Goal: Task Accomplishment & Management: Manage account settings

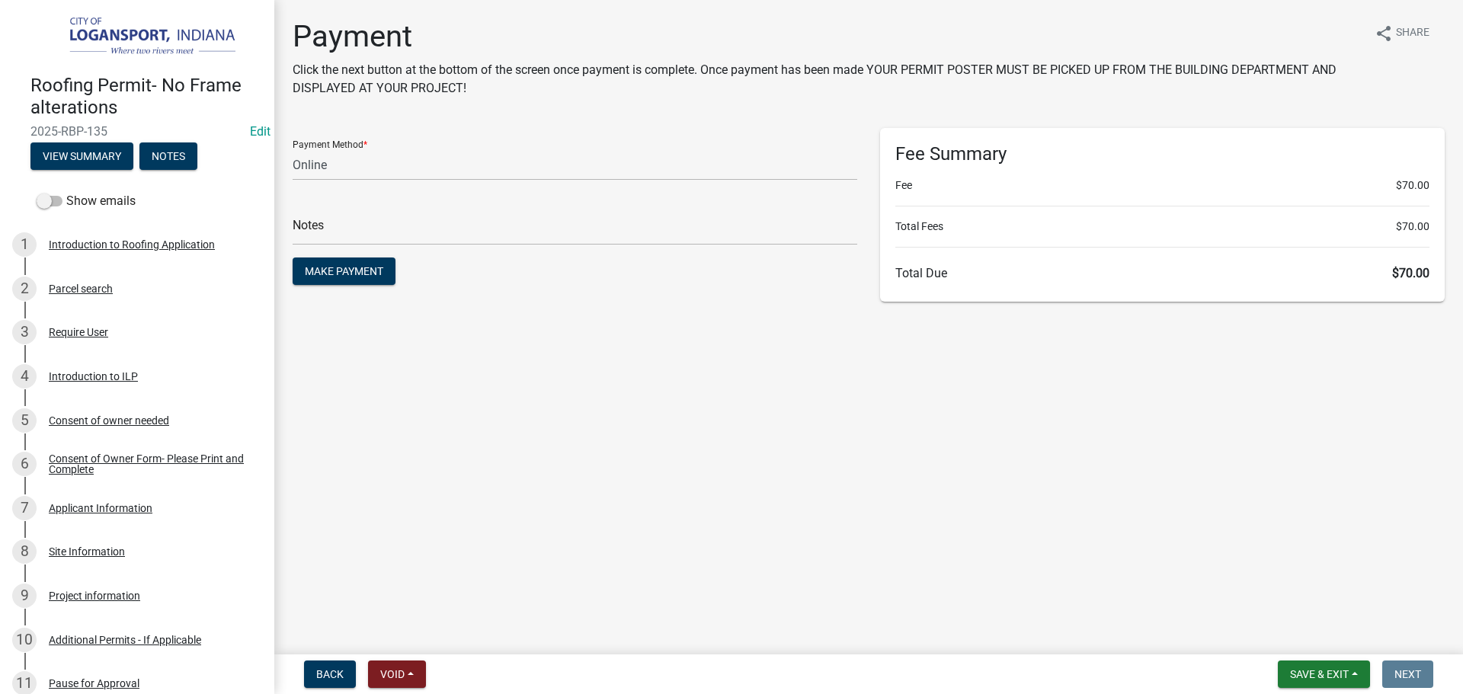
select select "3: 3"
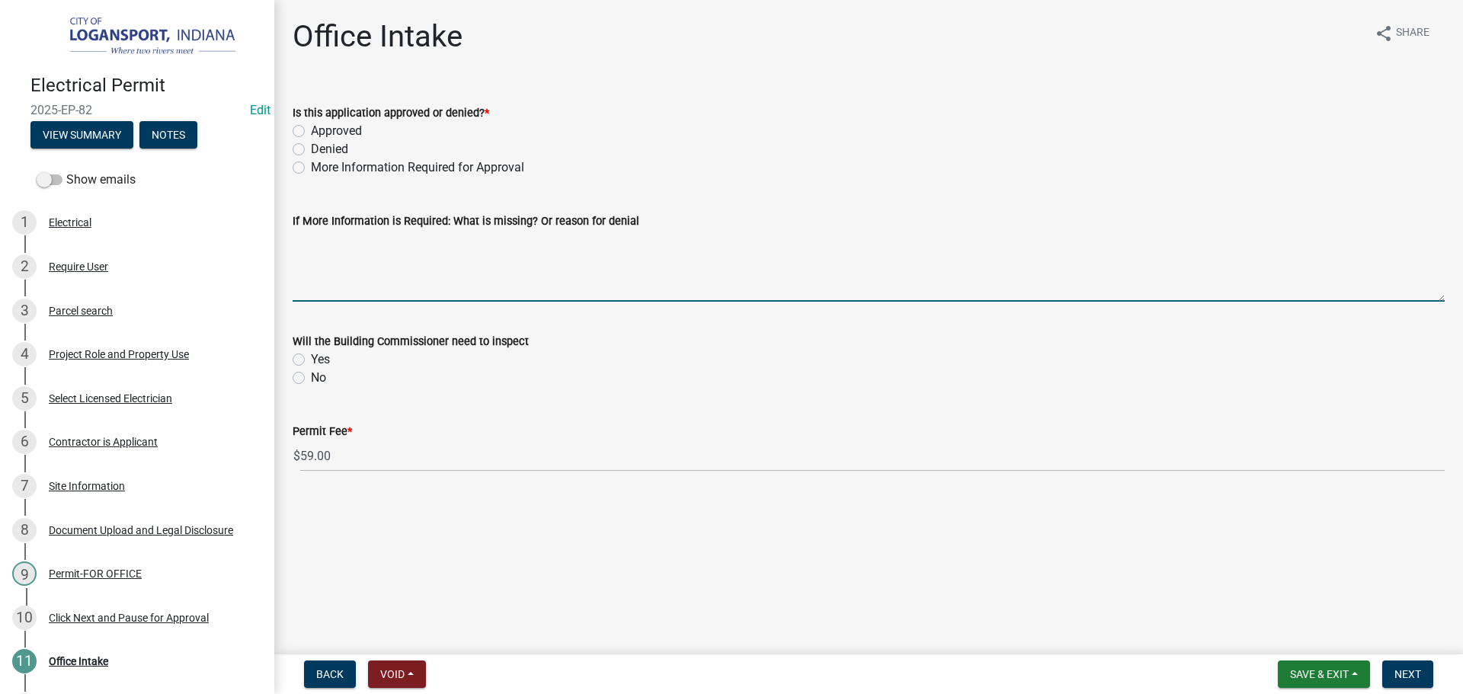
click at [333, 253] on textarea "If More Information is Required: What is missing? Or reason for denial" at bounding box center [869, 266] width 1152 height 72
type textarea "Email PJ"
click at [1329, 681] on button "Save & Exit" at bounding box center [1324, 674] width 92 height 27
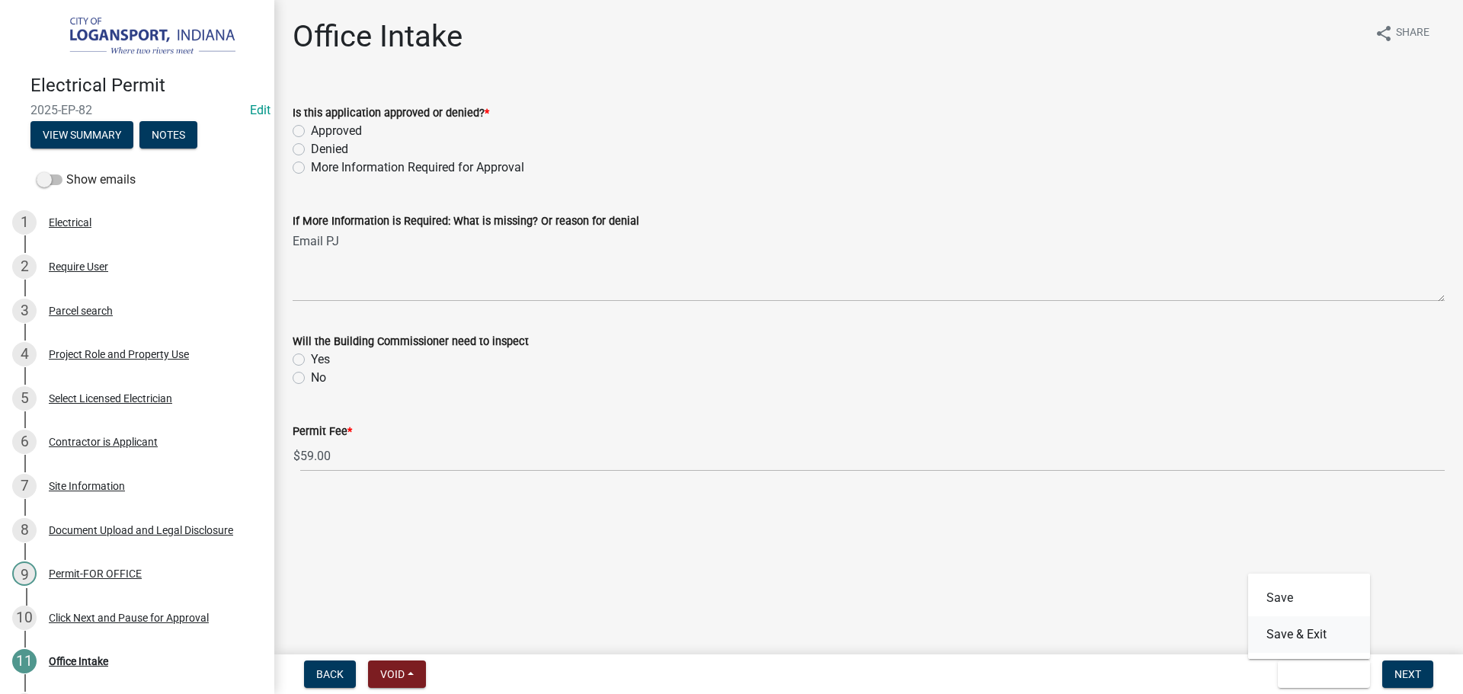
click at [1318, 630] on button "Save & Exit" at bounding box center [1309, 634] width 122 height 37
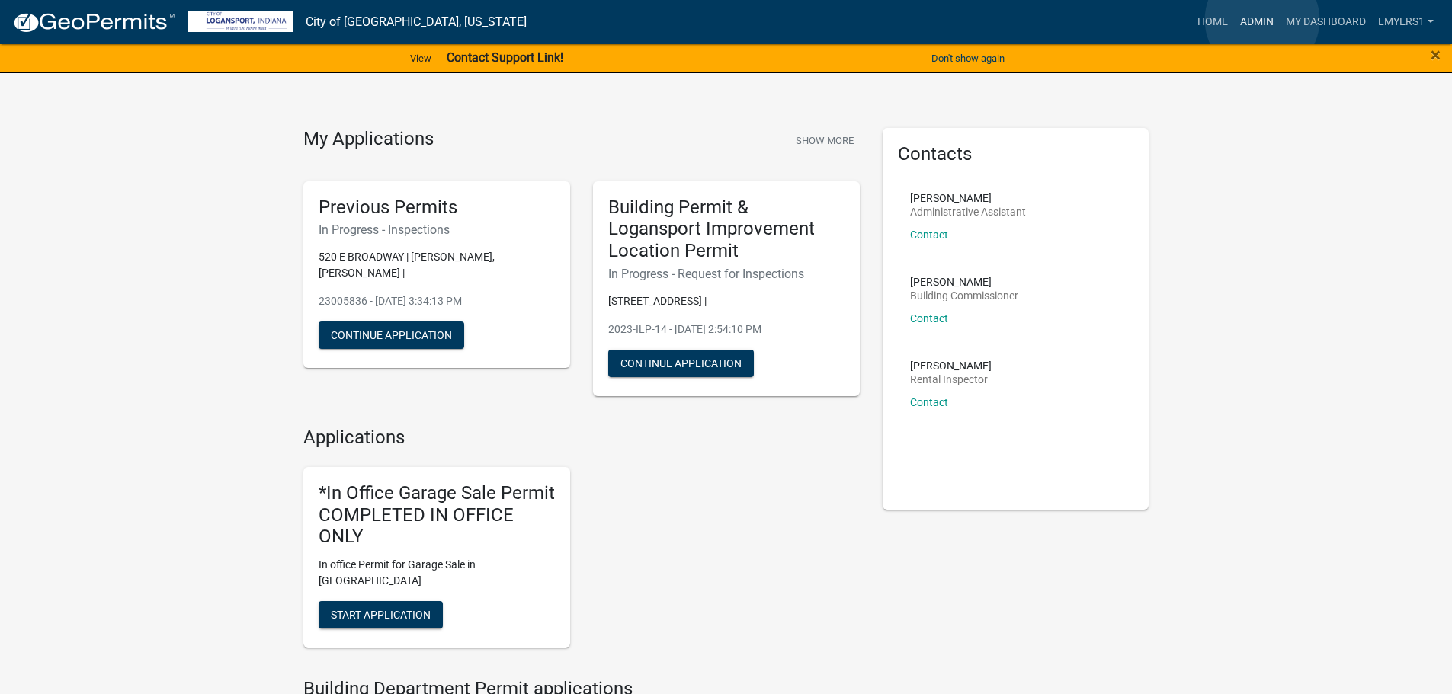
click at [1262, 20] on link "Admin" at bounding box center [1257, 22] width 46 height 29
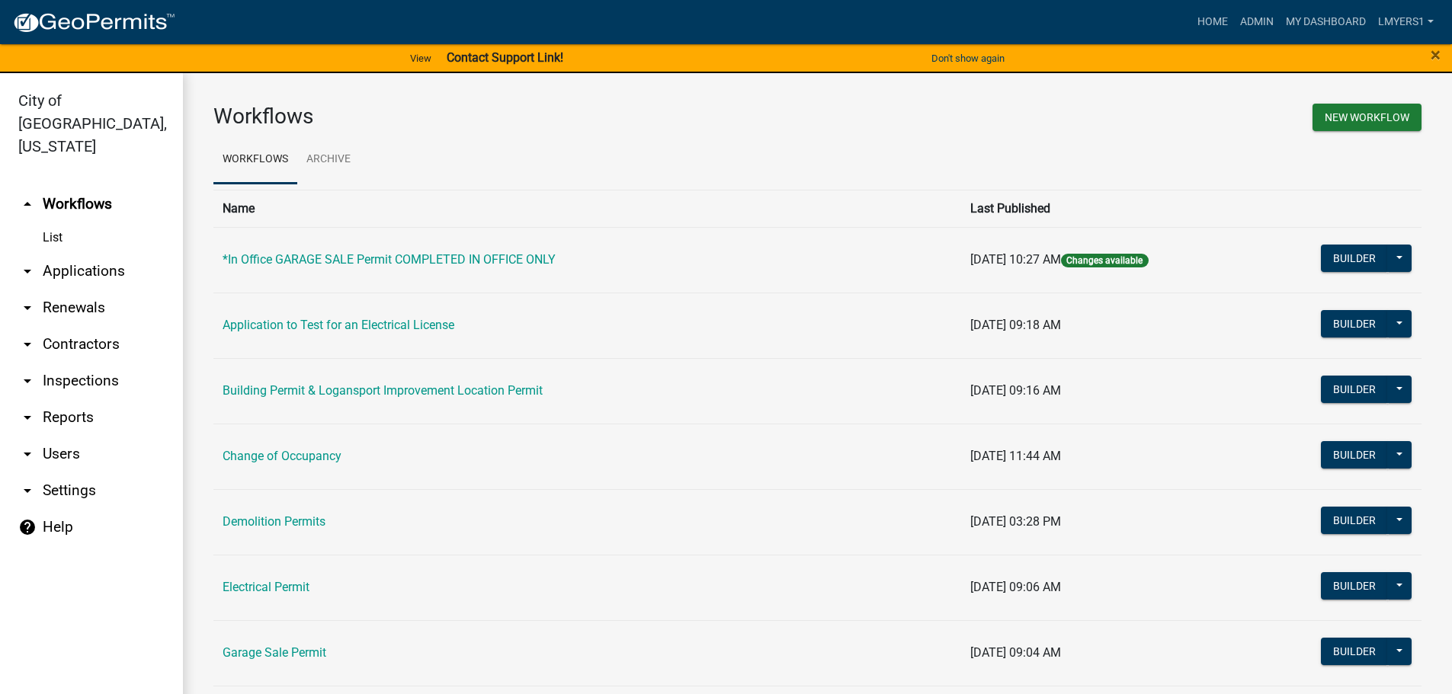
click at [97, 253] on link "arrow_drop_down Applications" at bounding box center [91, 271] width 183 height 37
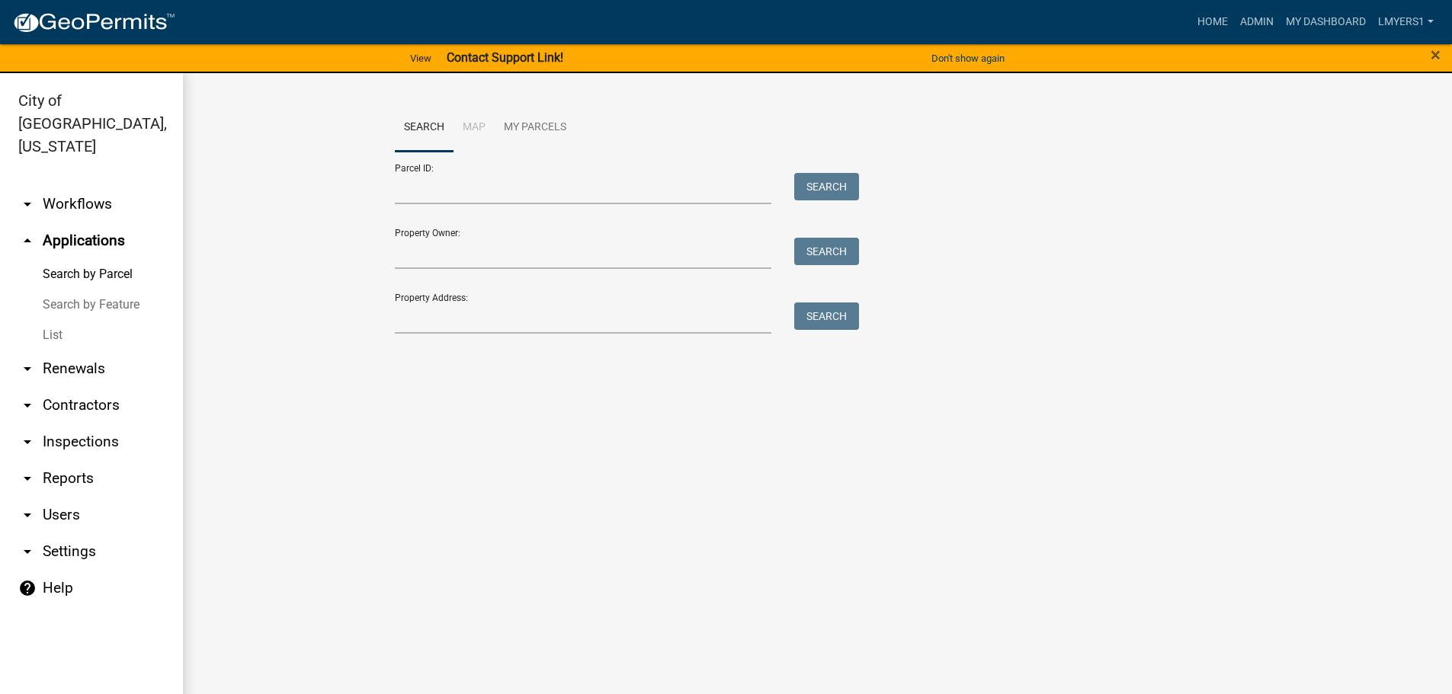
click at [58, 320] on link "List" at bounding box center [91, 335] width 183 height 30
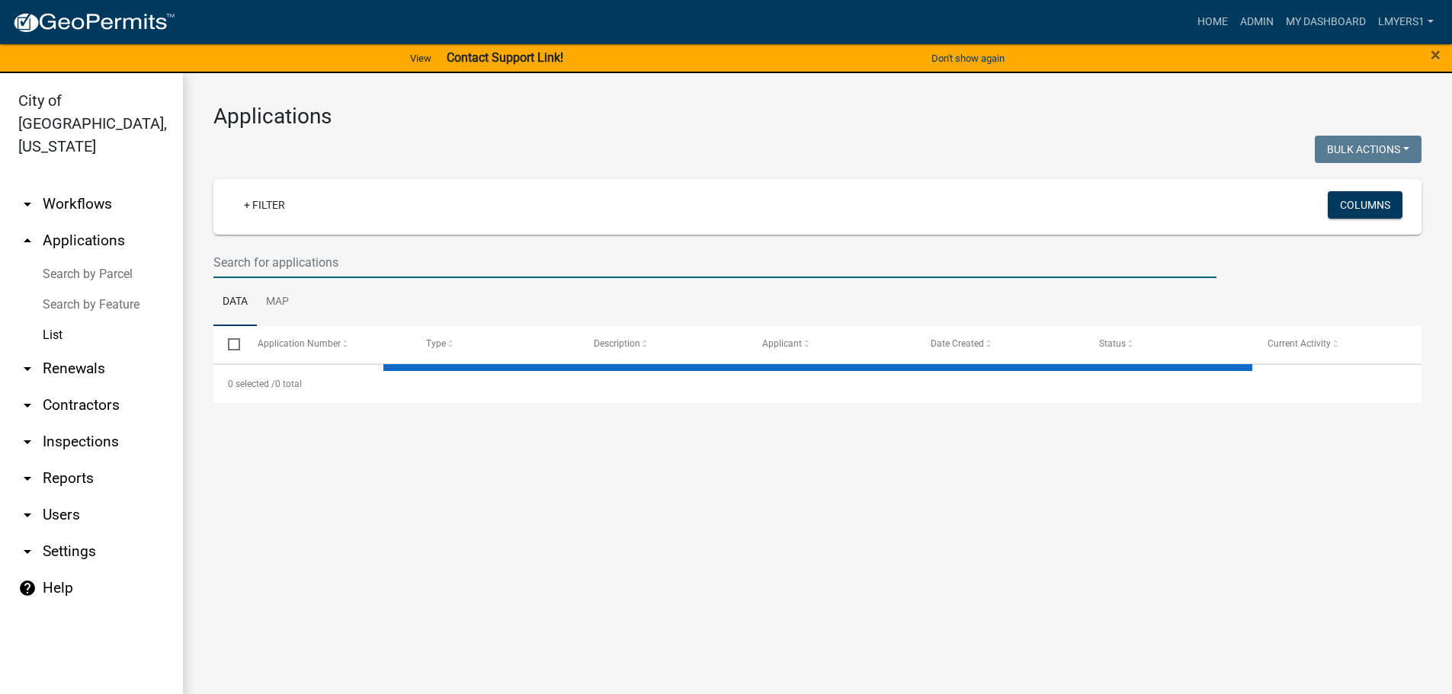
click at [296, 260] on input "text" at bounding box center [714, 262] width 1003 height 31
select select "3: 100"
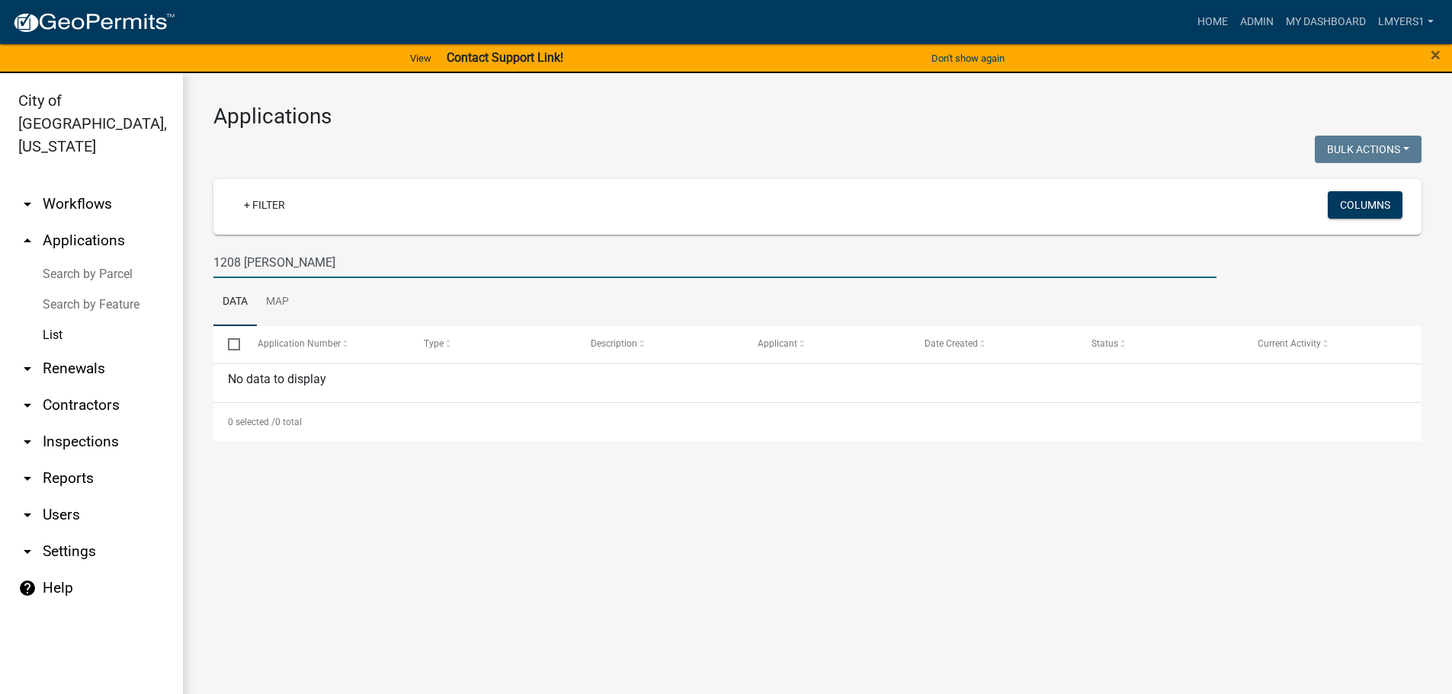
type input "1208 Smead"
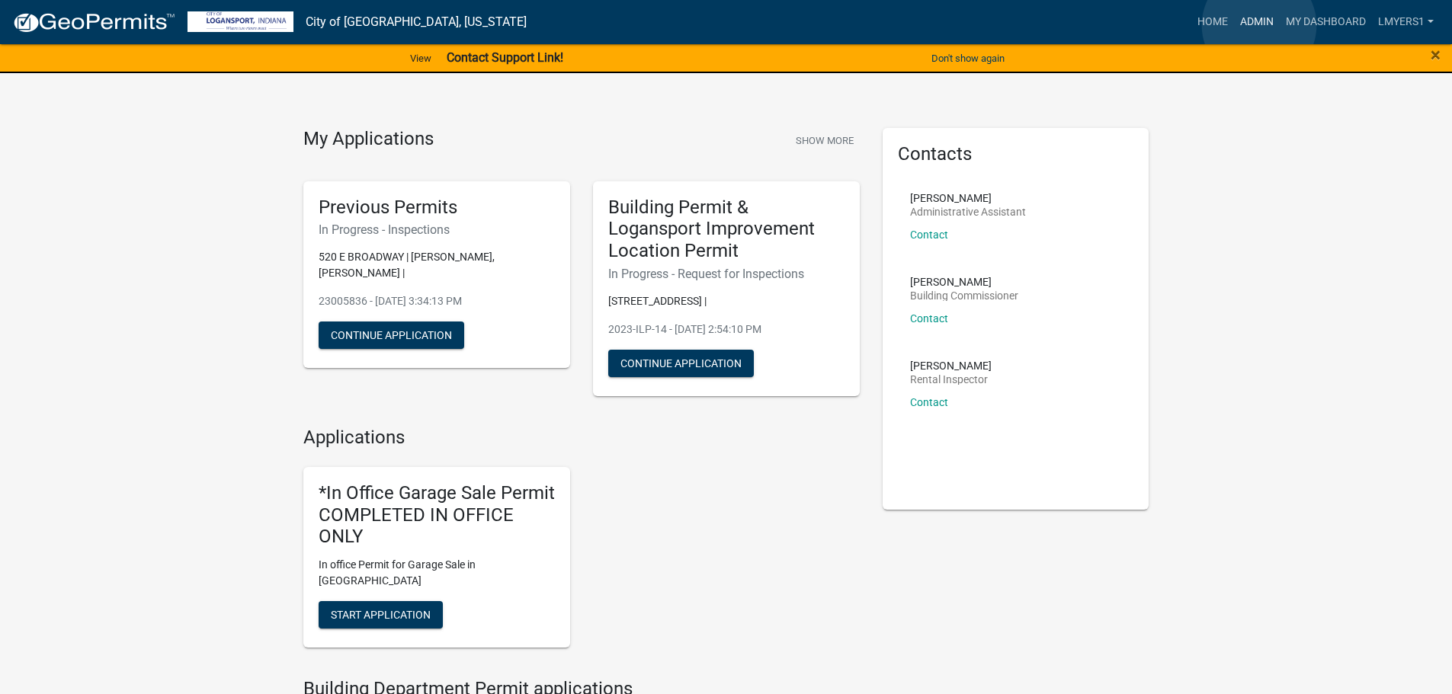
click at [1259, 25] on link "Admin" at bounding box center [1257, 22] width 46 height 29
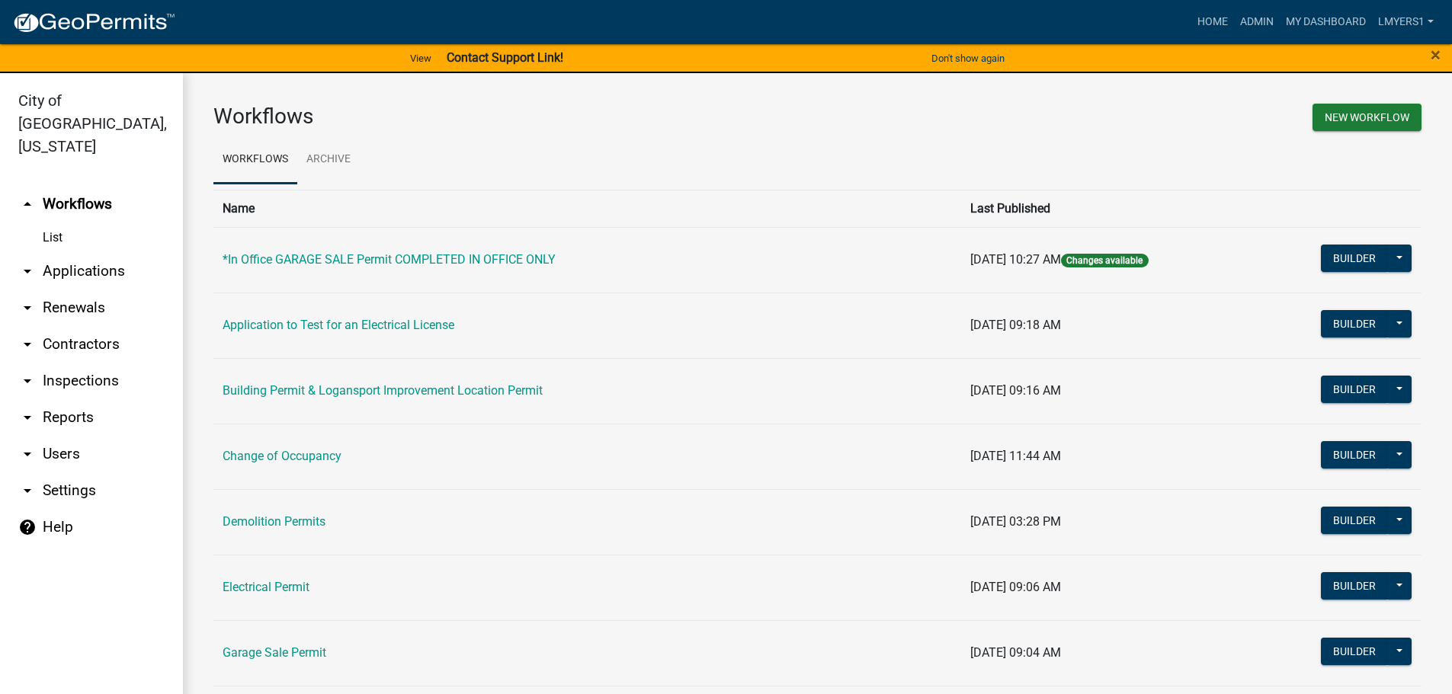
click at [72, 253] on link "arrow_drop_down Applications" at bounding box center [91, 271] width 183 height 37
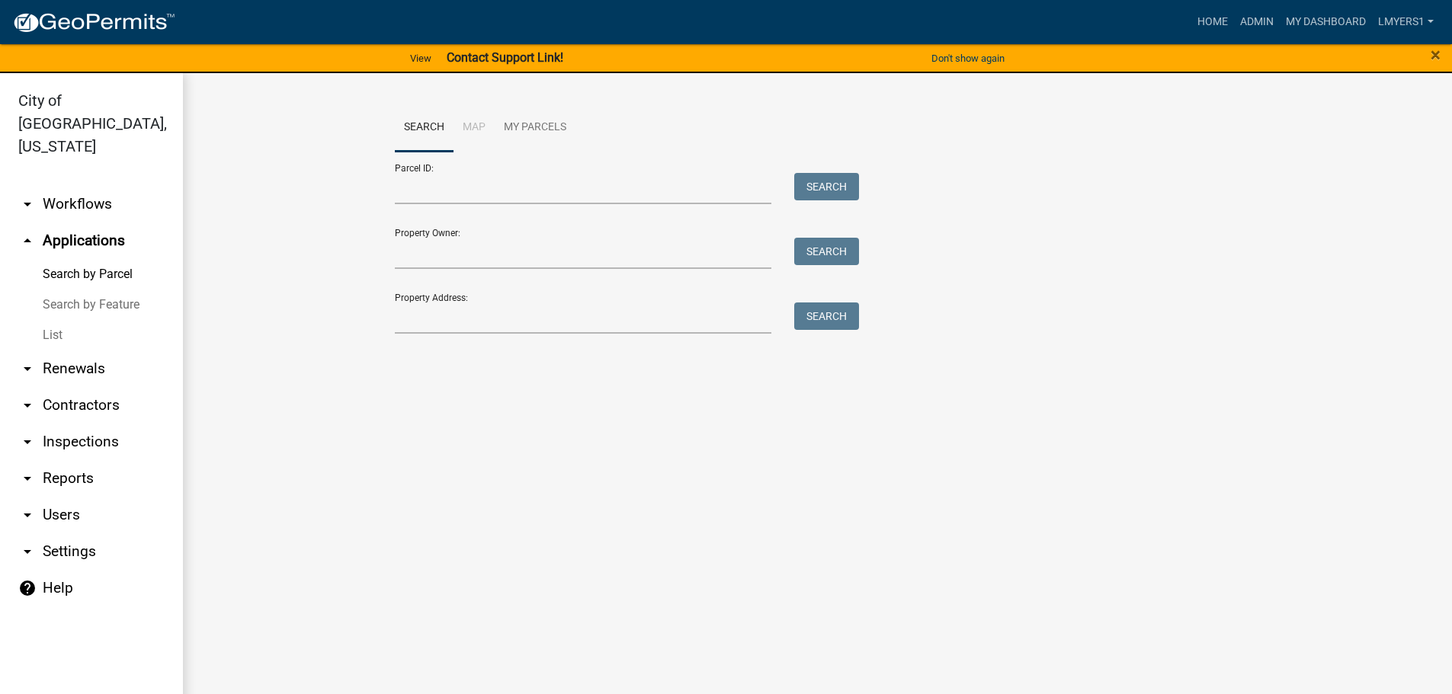
click at [55, 320] on link "List" at bounding box center [91, 335] width 183 height 30
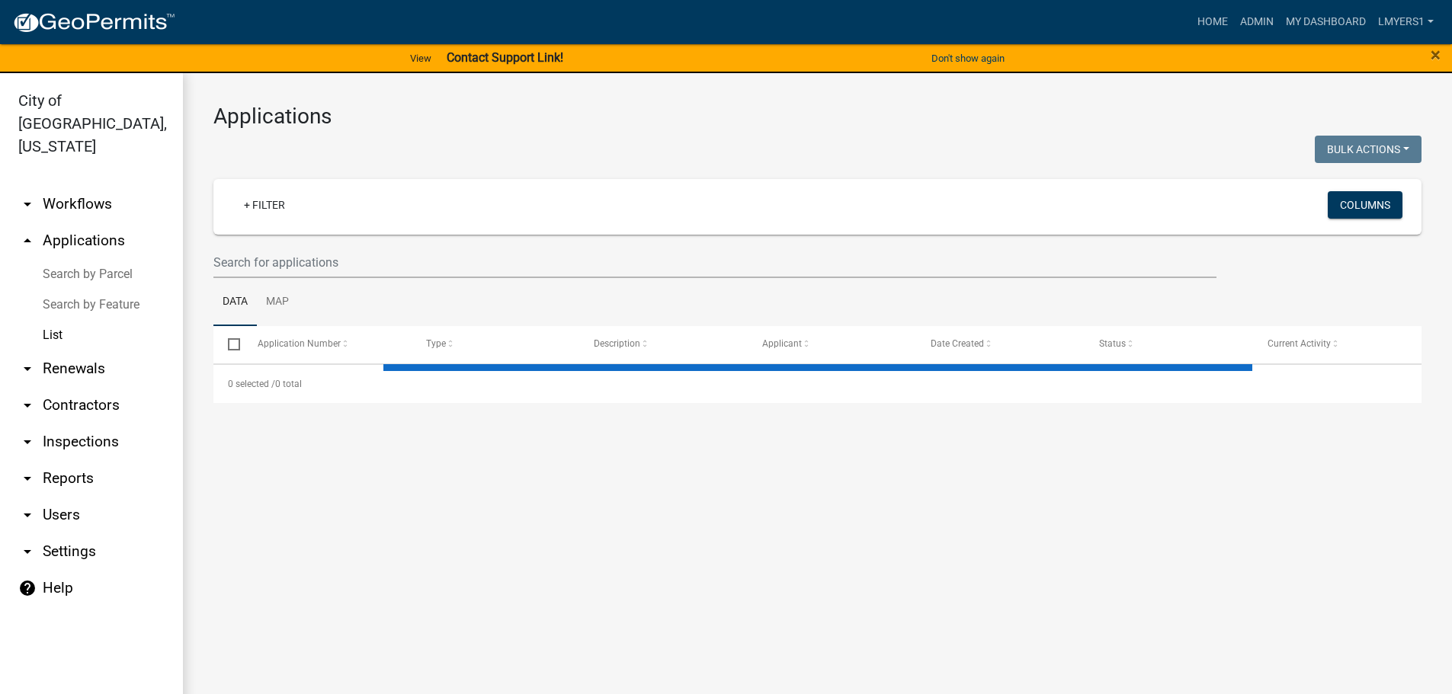
select select "3: 100"
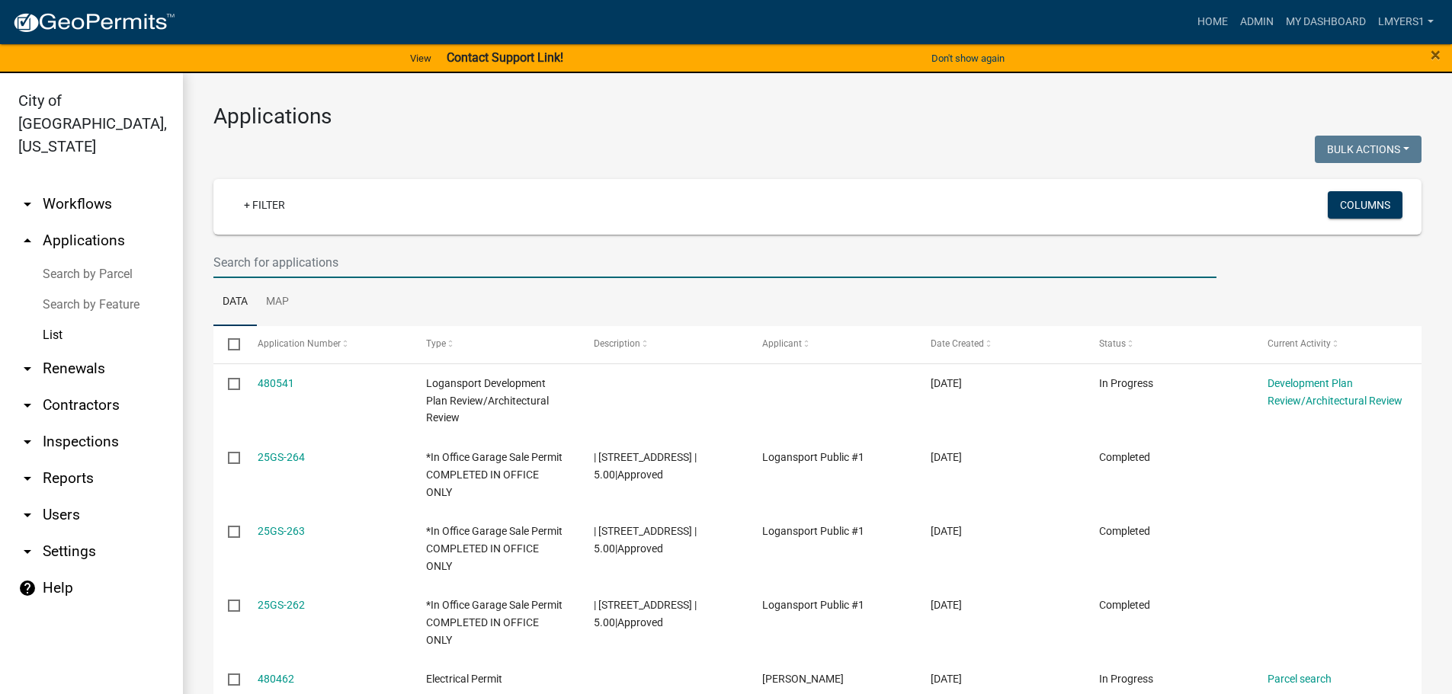
click at [271, 265] on input "text" at bounding box center [714, 262] width 1003 height 31
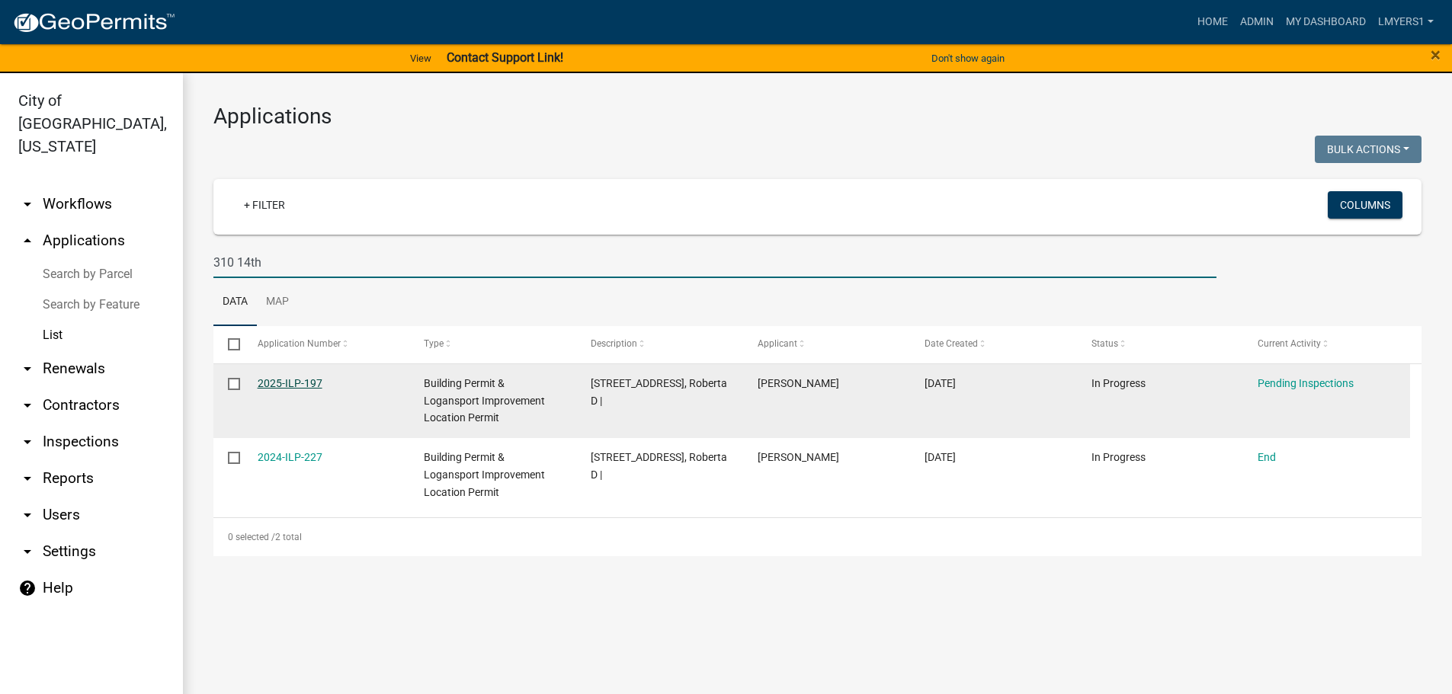
type input "310 14th"
click at [271, 380] on link "2025-ILP-197" at bounding box center [290, 383] width 65 height 12
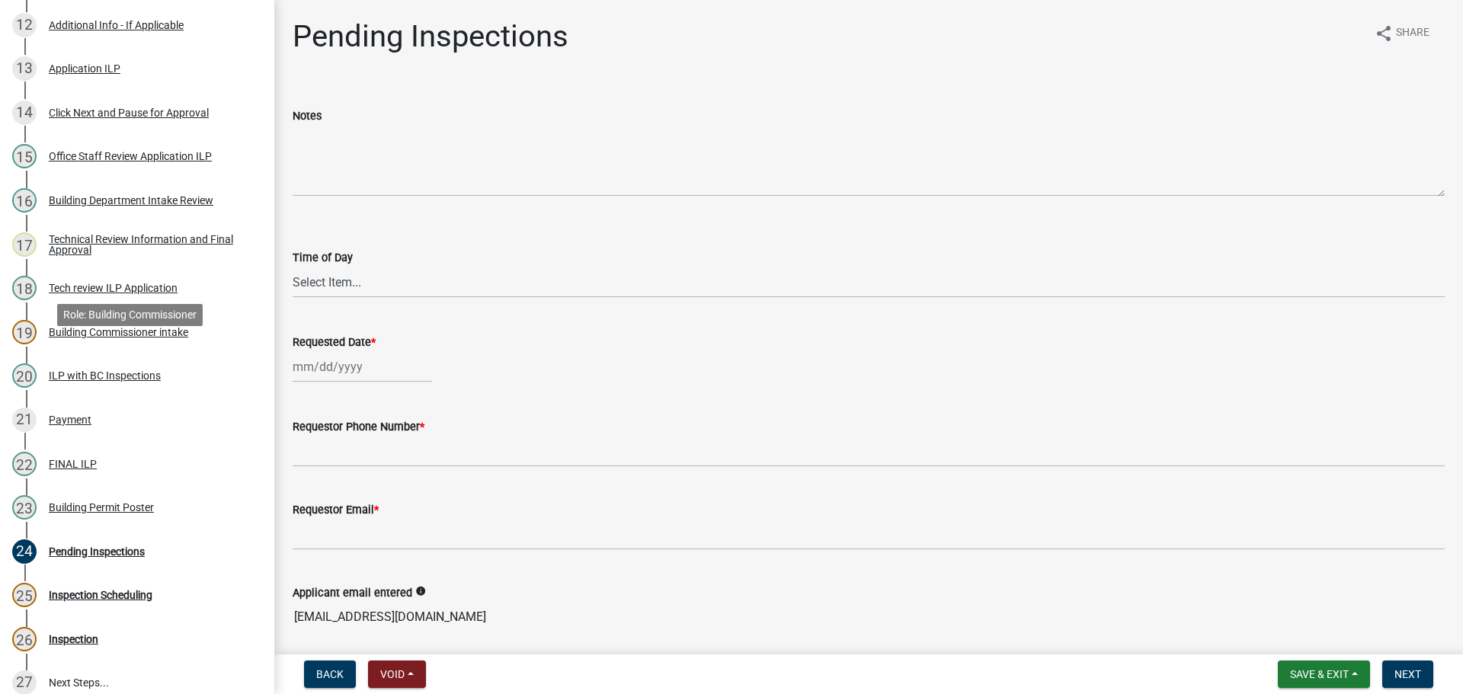
scroll to position [762, 0]
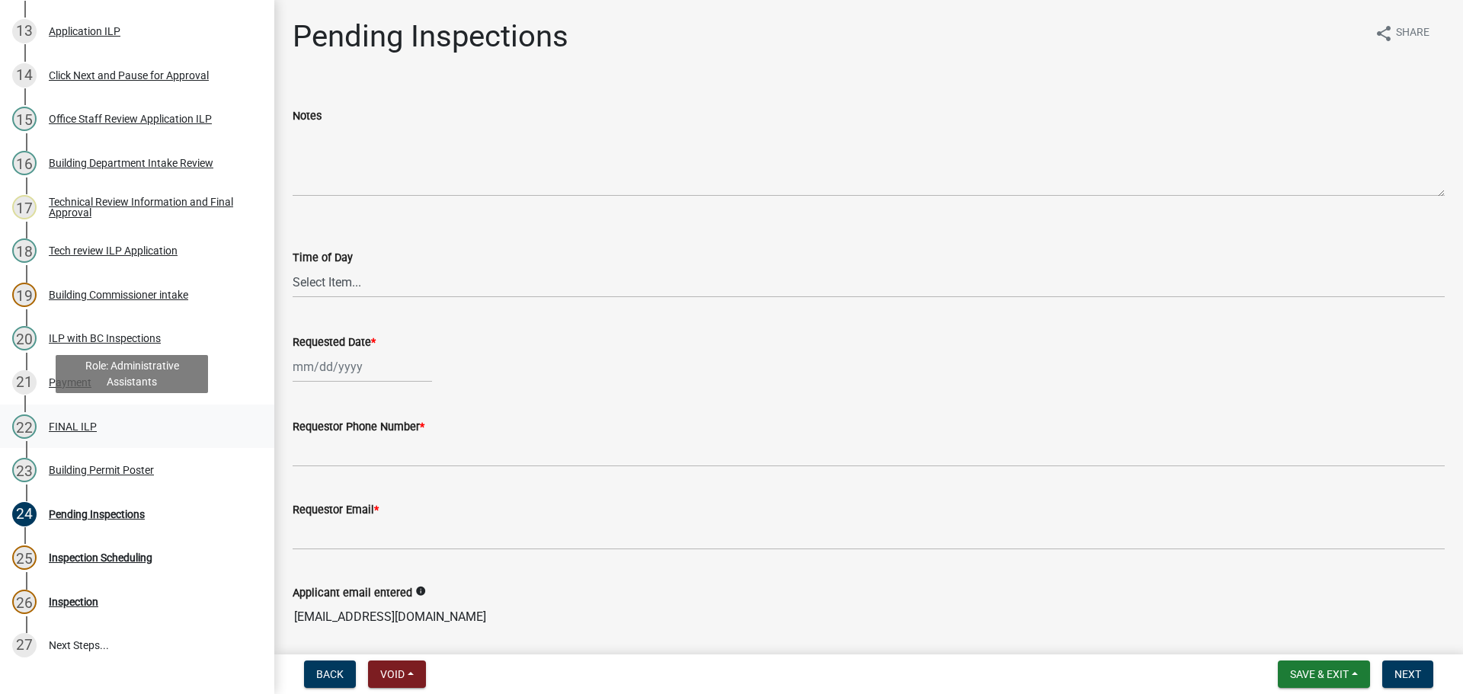
click at [69, 427] on div "FINAL ILP" at bounding box center [73, 426] width 48 height 11
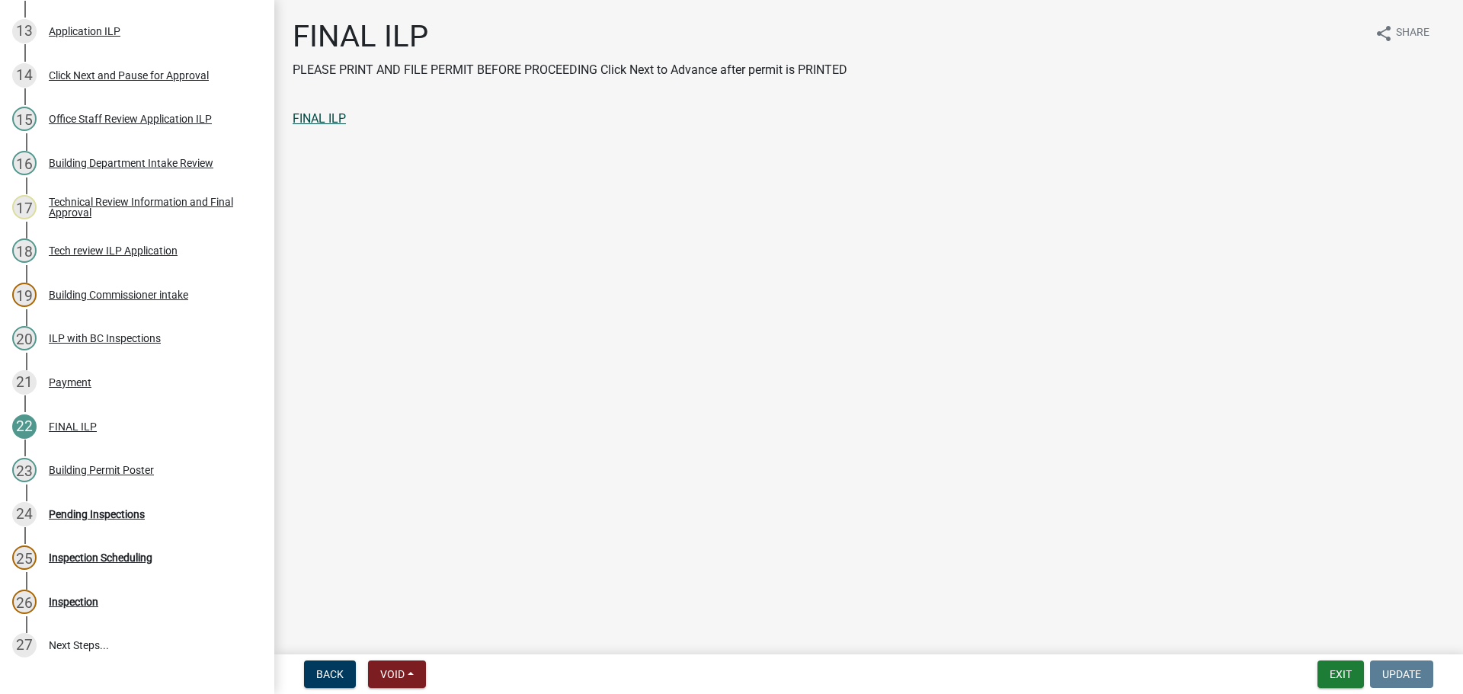
click at [330, 117] on link "FINAL ILP" at bounding box center [319, 118] width 53 height 14
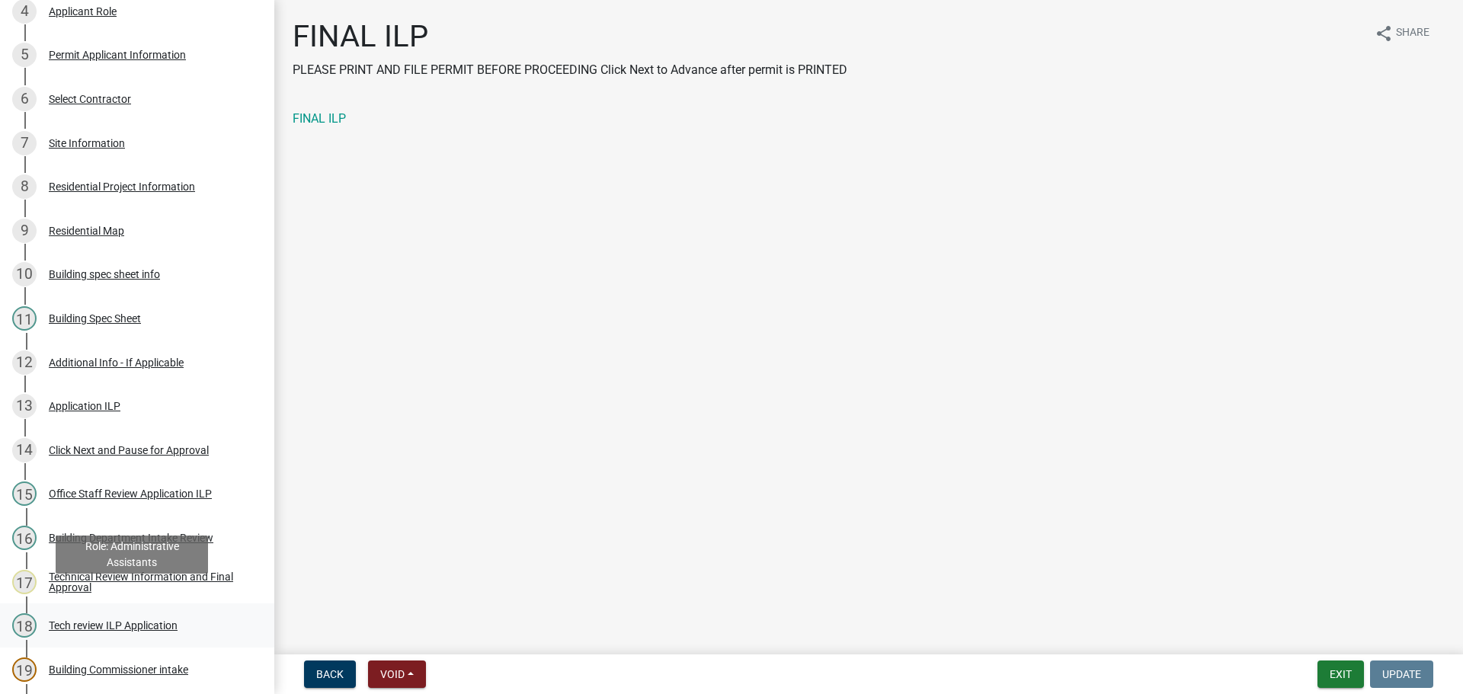
scroll to position [381, 0]
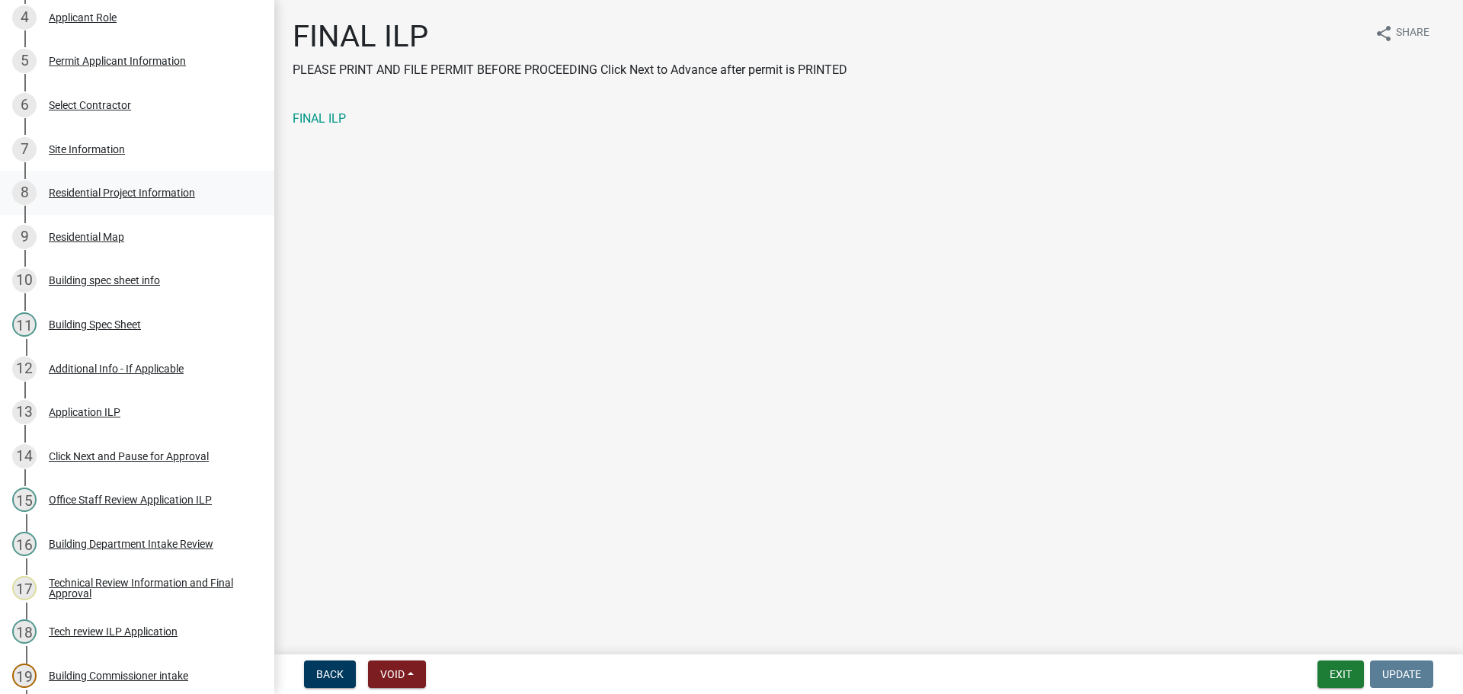
click at [134, 187] on div "Residential Project Information" at bounding box center [122, 192] width 146 height 11
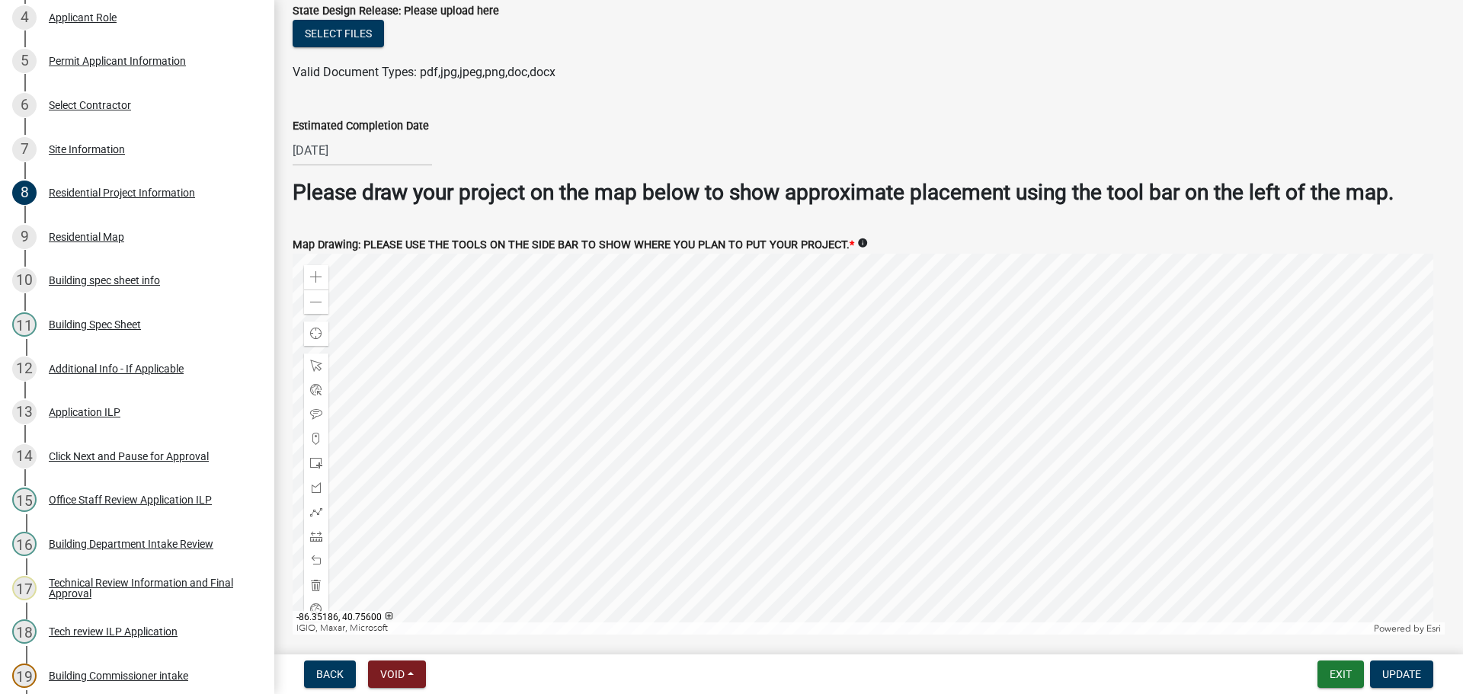
scroll to position [2737, 0]
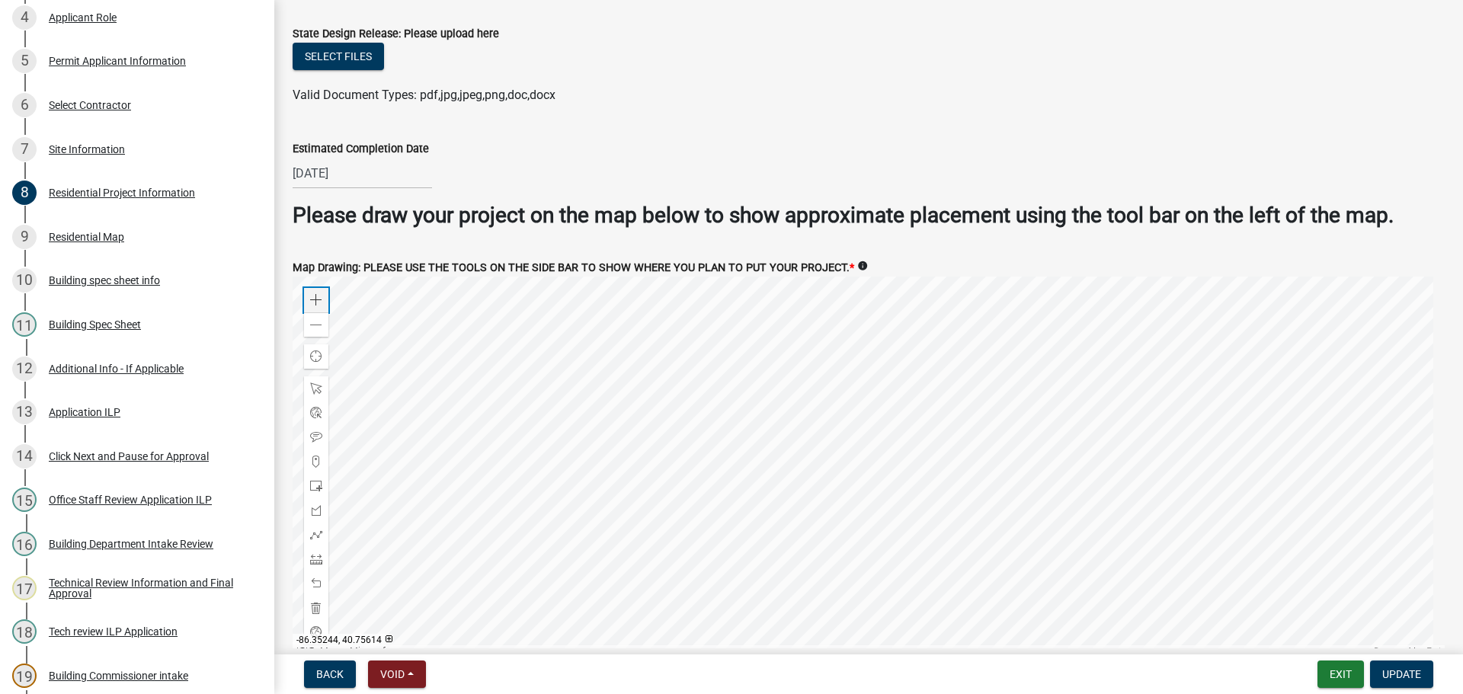
click at [319, 296] on span at bounding box center [316, 300] width 12 height 12
click at [802, 424] on div at bounding box center [869, 467] width 1152 height 381
click at [898, 621] on div at bounding box center [869, 467] width 1152 height 381
click at [738, 410] on div at bounding box center [869, 467] width 1152 height 381
click at [760, 597] on div at bounding box center [869, 467] width 1152 height 381
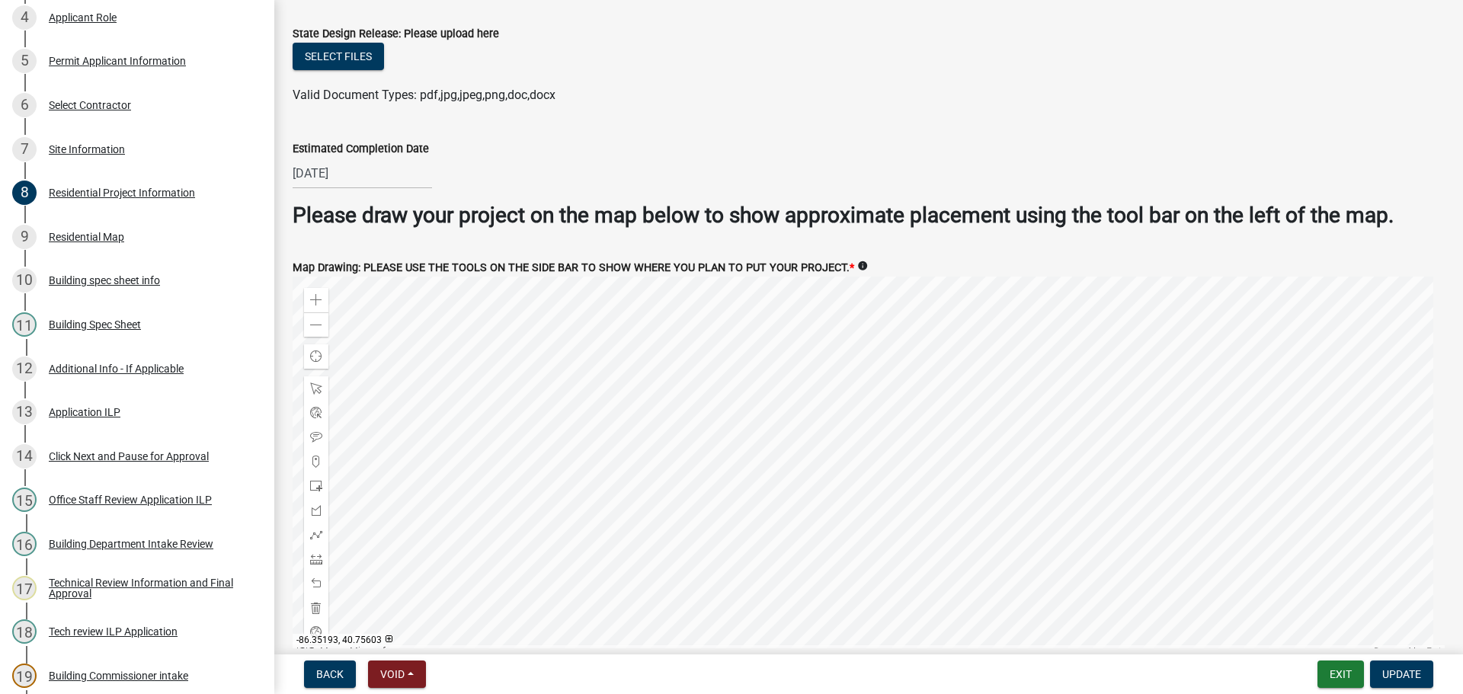
scroll to position [2813, 0]
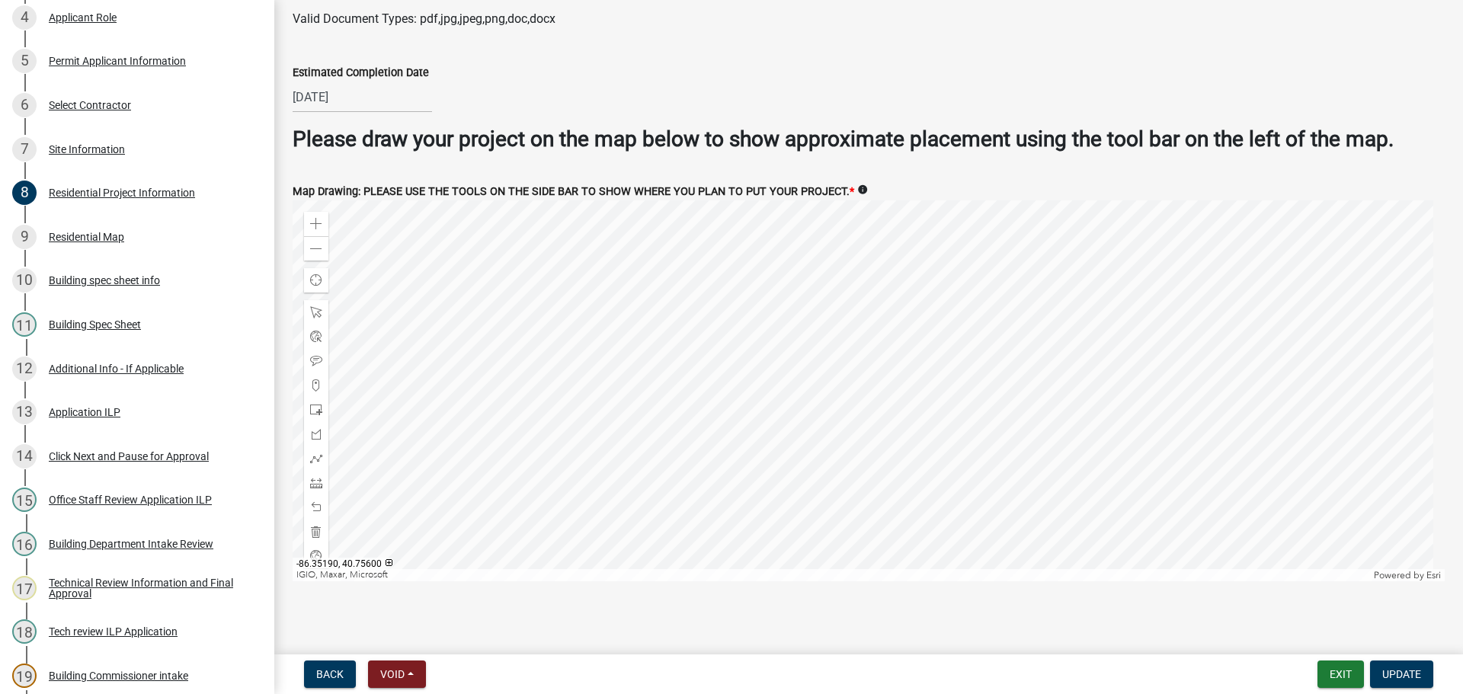
click at [773, 348] on div at bounding box center [869, 390] width 1152 height 381
click at [306, 248] on div "Zoom out" at bounding box center [316, 248] width 24 height 24
click at [315, 221] on span at bounding box center [316, 224] width 12 height 12
click at [864, 335] on div at bounding box center [869, 390] width 1152 height 381
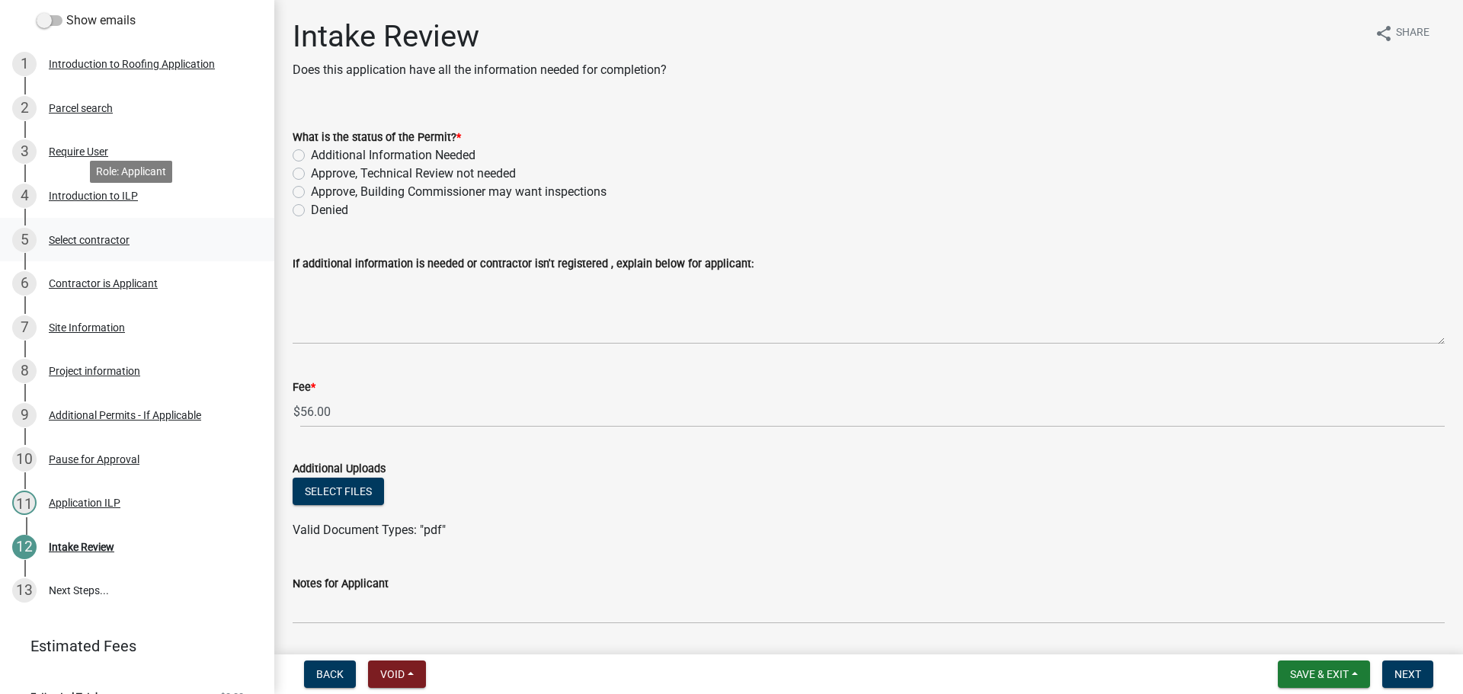
scroll to position [204, 0]
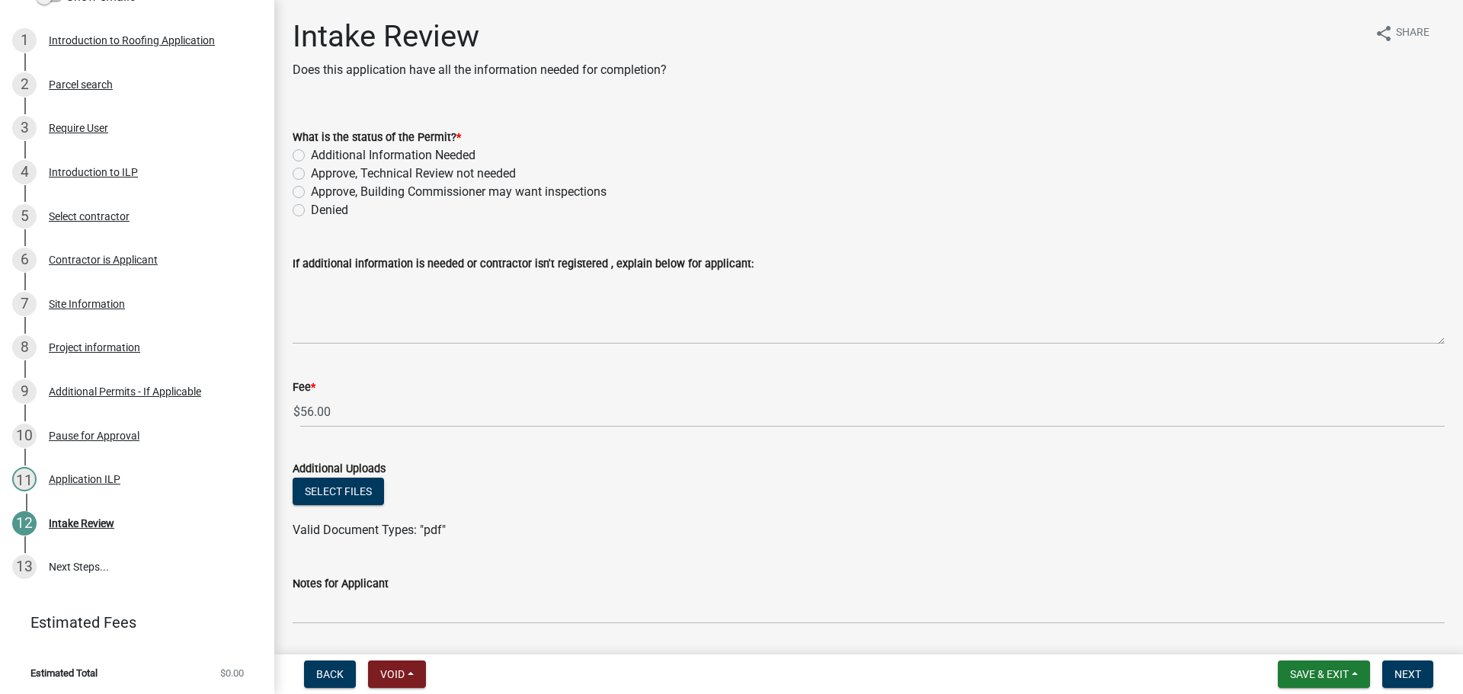
click at [288, 173] on div "What is the status of the Permit? * Additional Information Needed Approve, Tech…" at bounding box center [868, 165] width 1175 height 110
click at [311, 173] on label "Approve, Technical Review not needed" at bounding box center [413, 174] width 205 height 18
click at [311, 173] on input "Approve, Technical Review not needed" at bounding box center [316, 170] width 10 height 10
radio input "true"
click at [1409, 680] on span "Next" at bounding box center [1407, 674] width 27 height 12
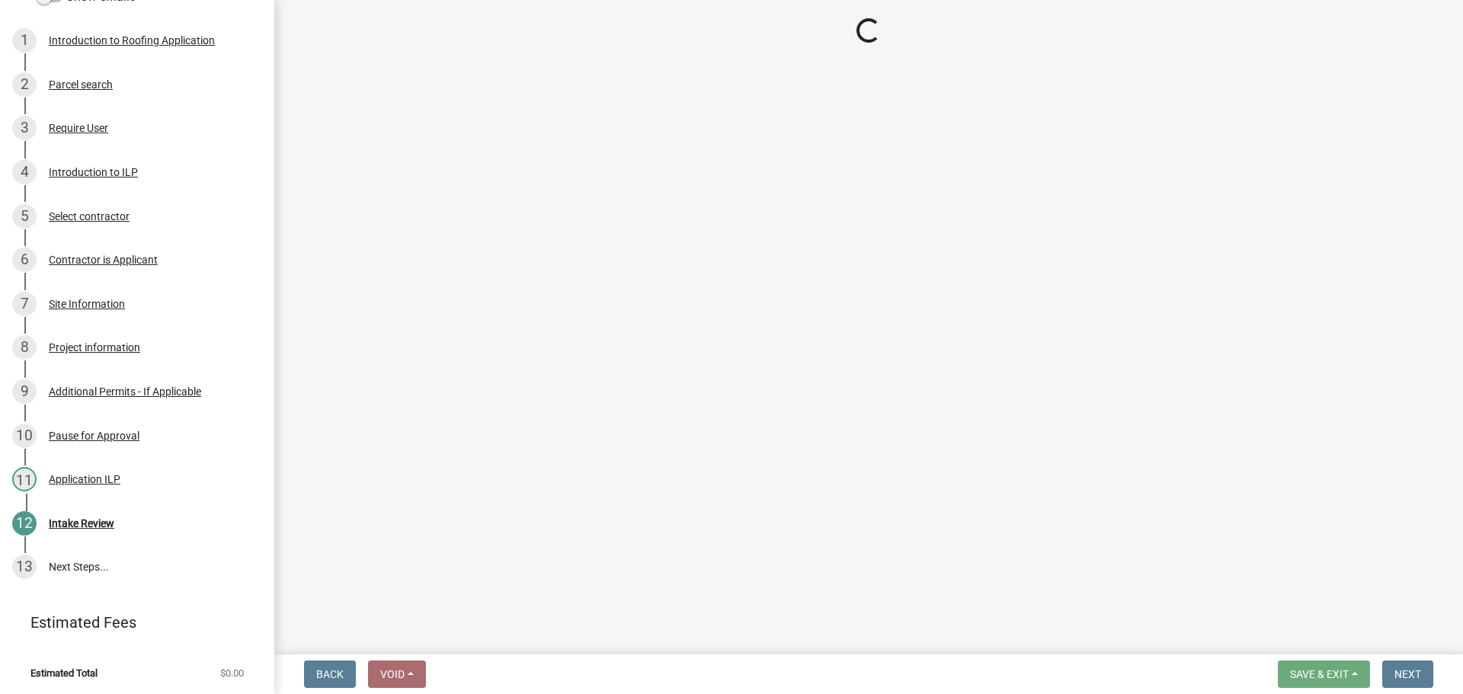
select select "3: 3"
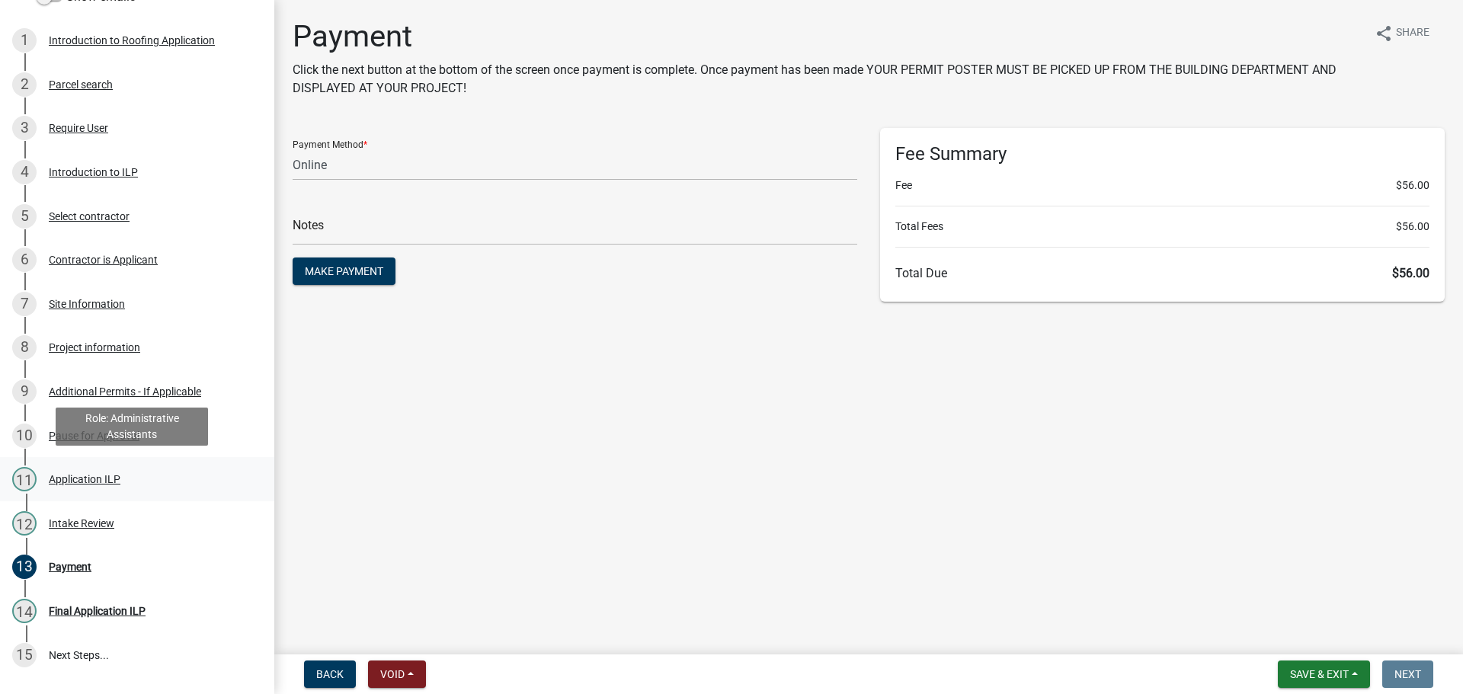
scroll to position [0, 0]
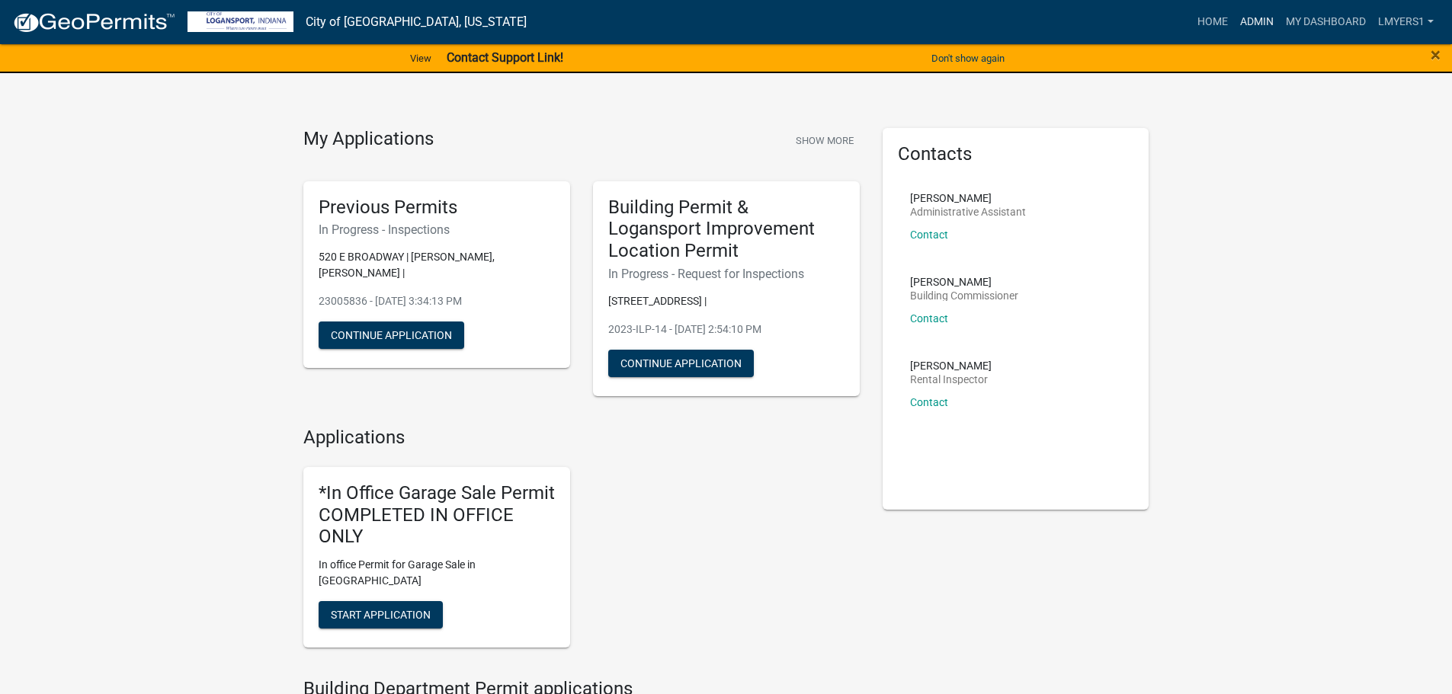
click at [1254, 8] on link "Admin" at bounding box center [1257, 22] width 46 height 29
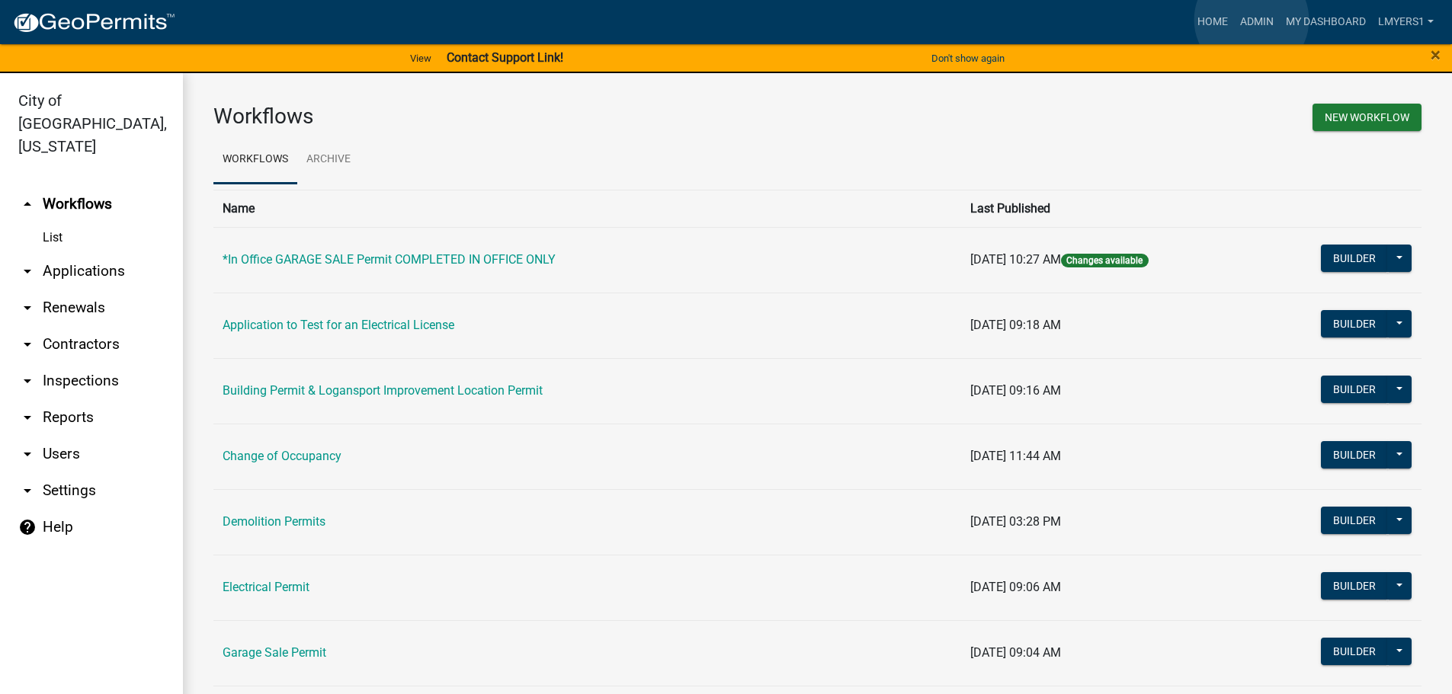
click at [1251, 20] on link "Admin" at bounding box center [1257, 22] width 46 height 29
click at [62, 436] on link "arrow_drop_down Users" at bounding box center [91, 454] width 183 height 37
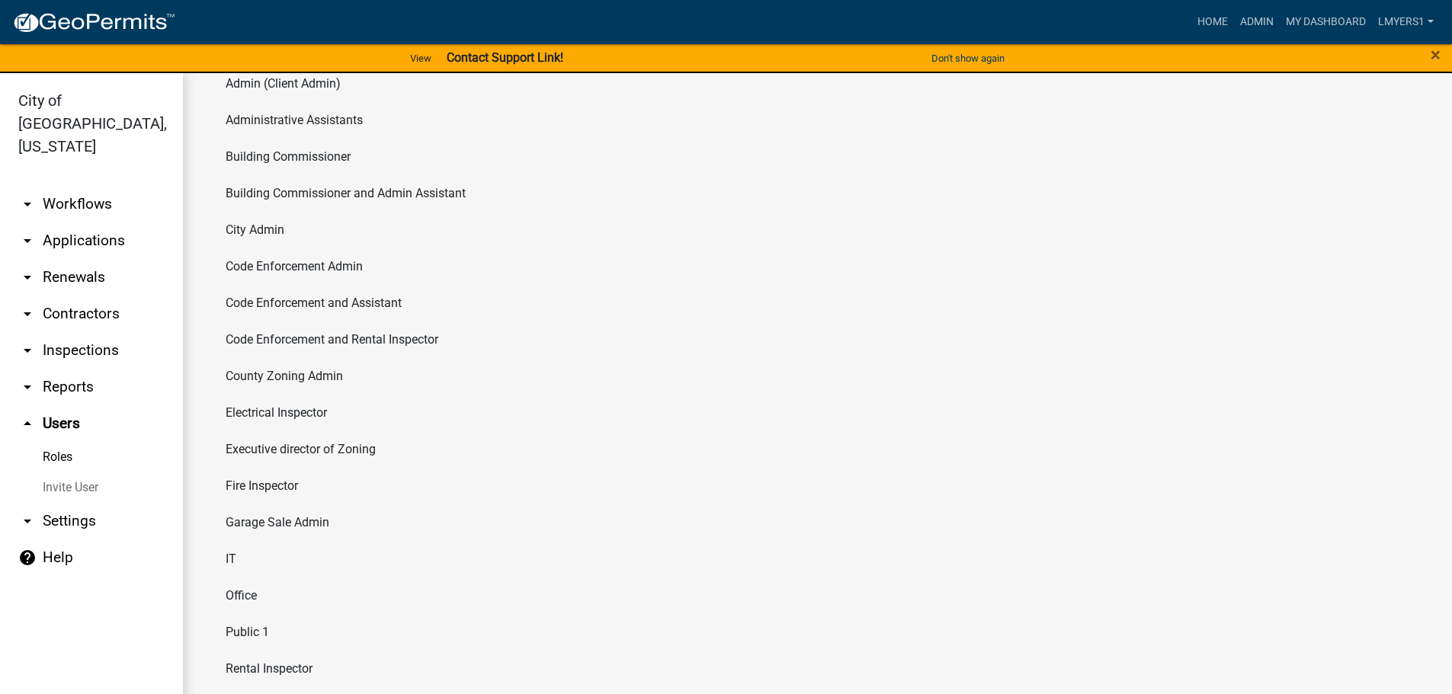
scroll to position [124, 0]
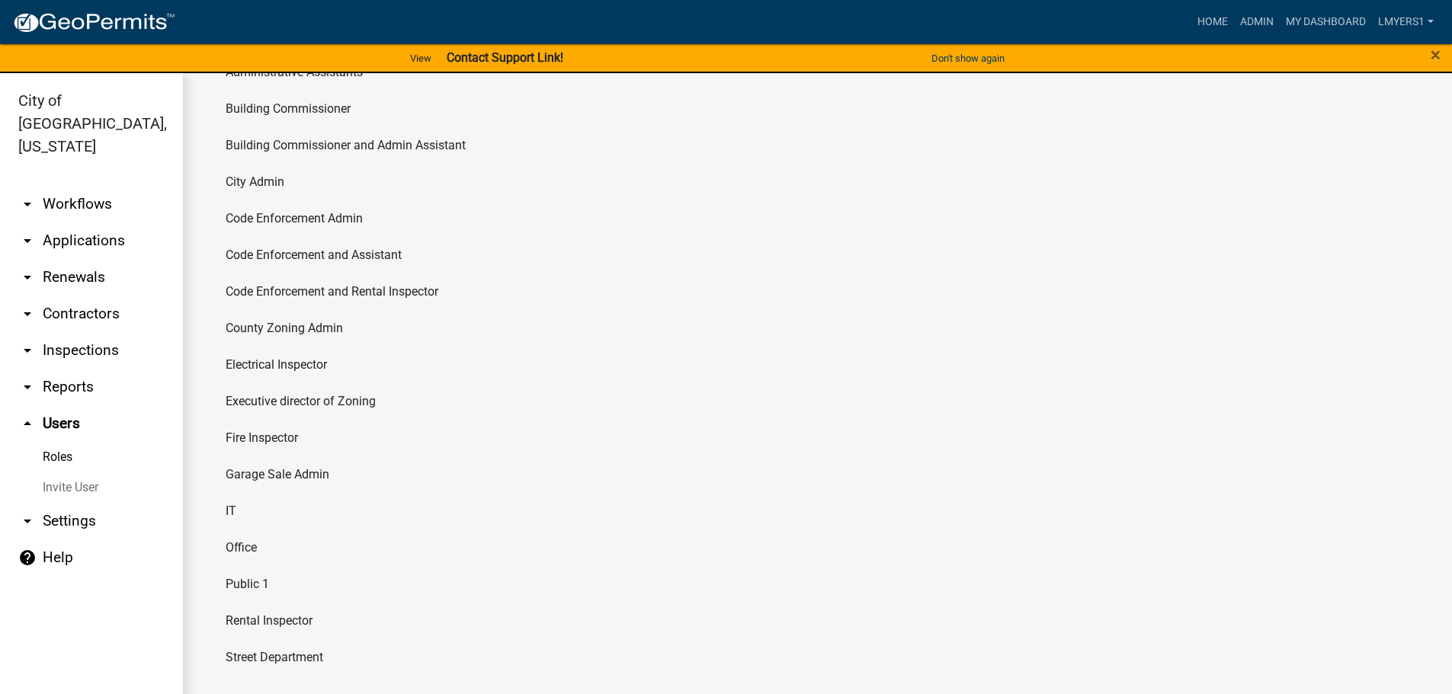
click at [256, 624] on li "Rental Inspector" at bounding box center [817, 621] width 1208 height 37
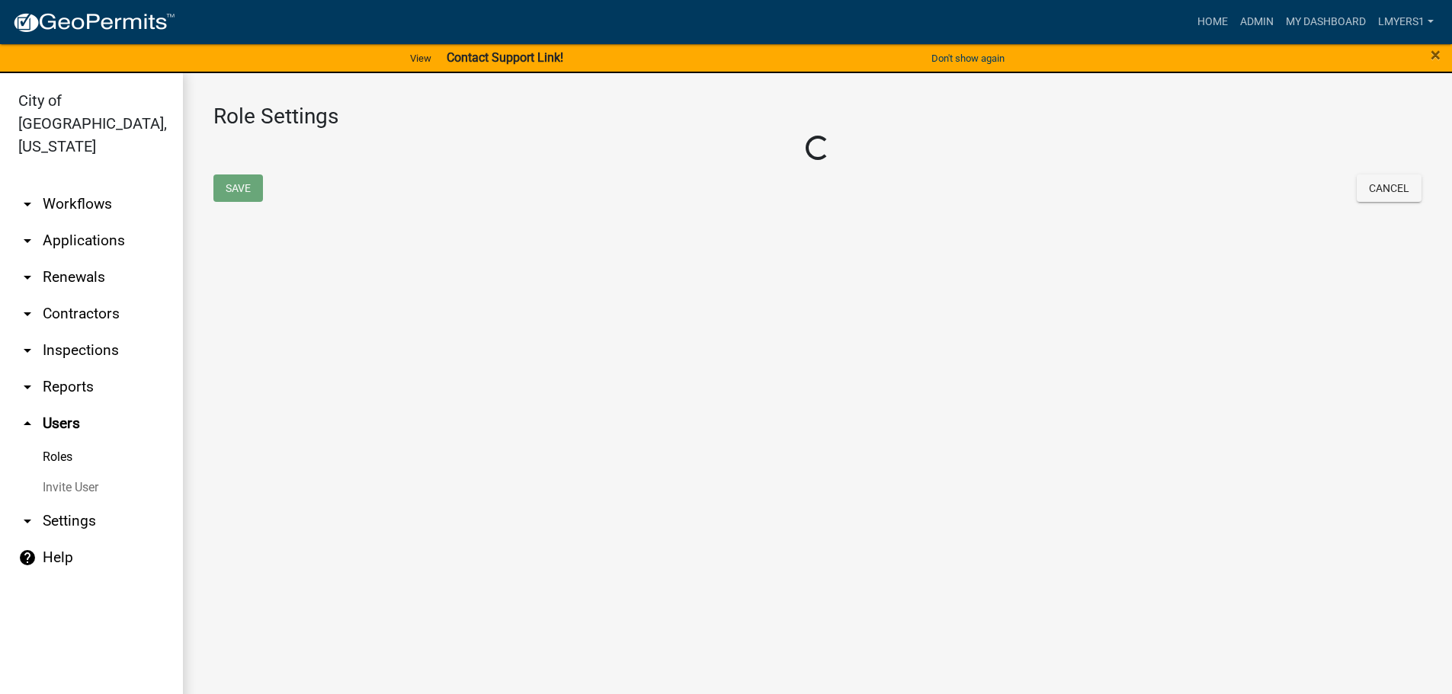
select select "2: yellow"
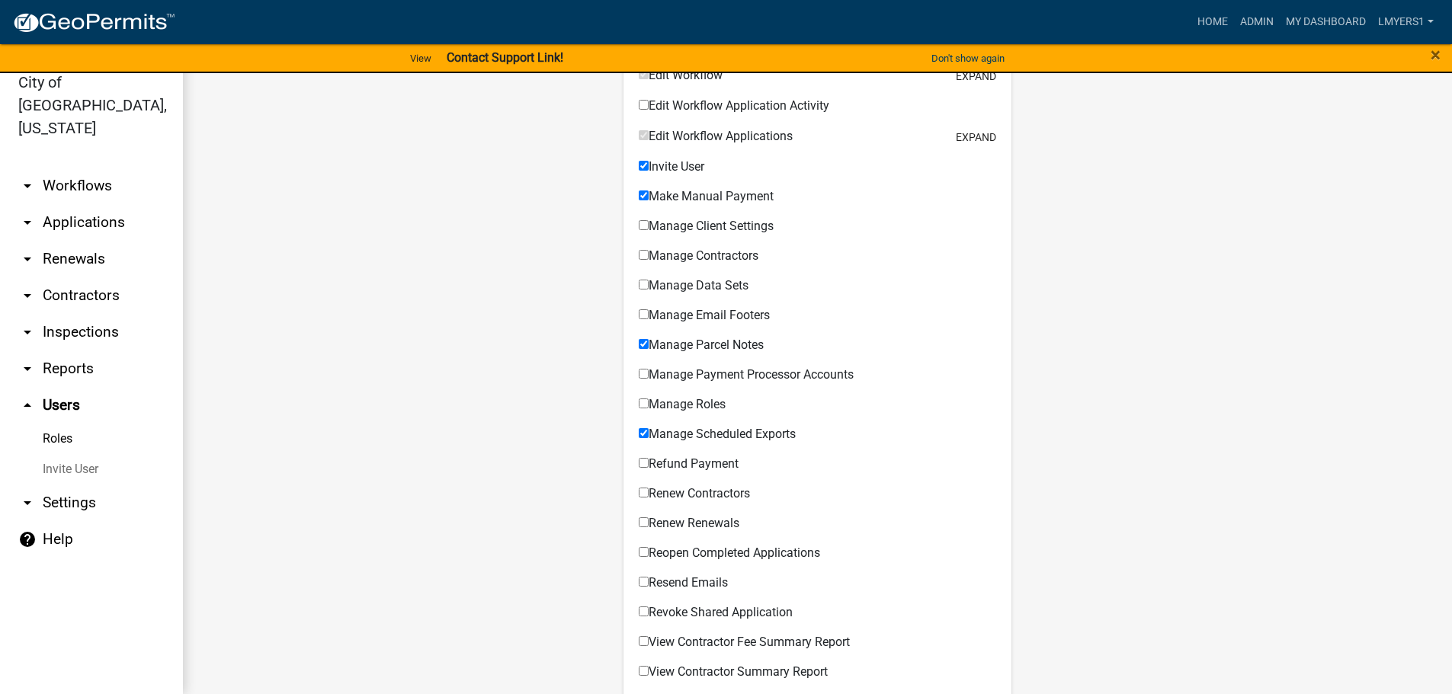
scroll to position [530, 0]
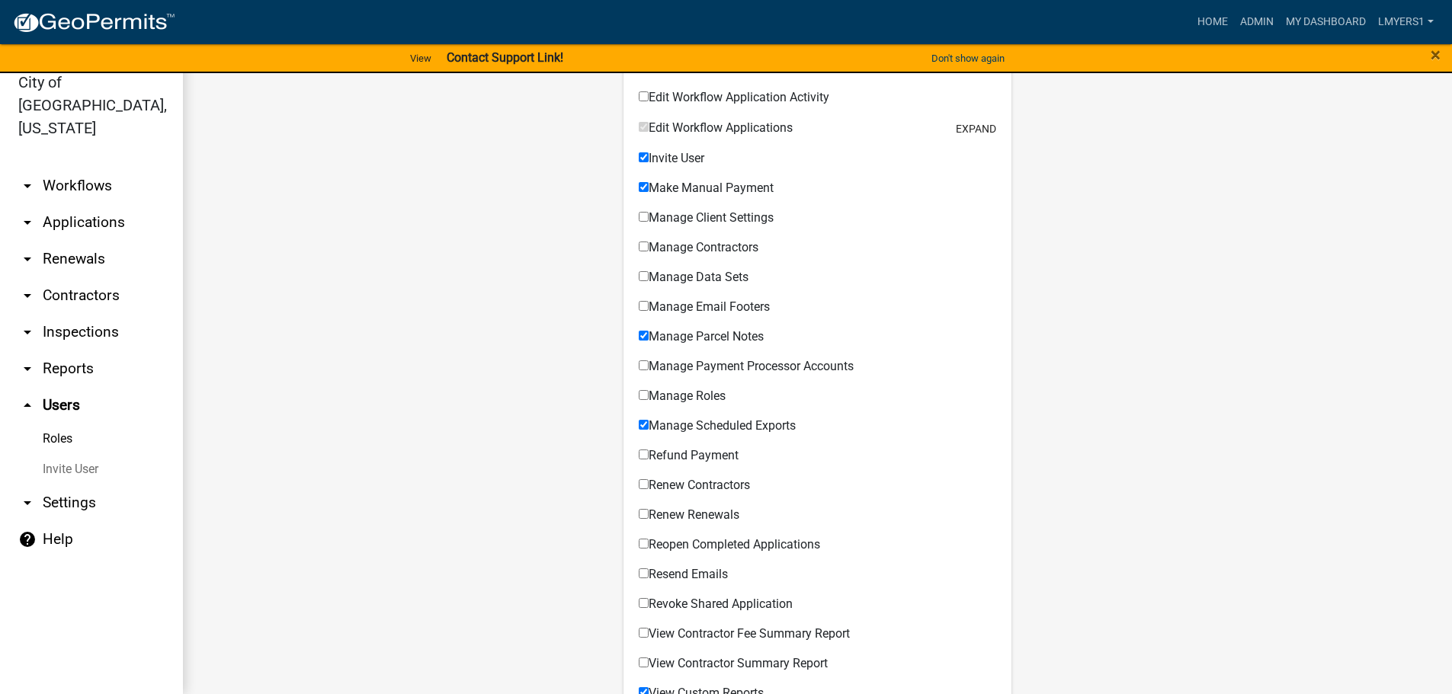
click at [639, 276] on input "Manage Data Sets" at bounding box center [644, 276] width 10 height 10
checkbox input "true"
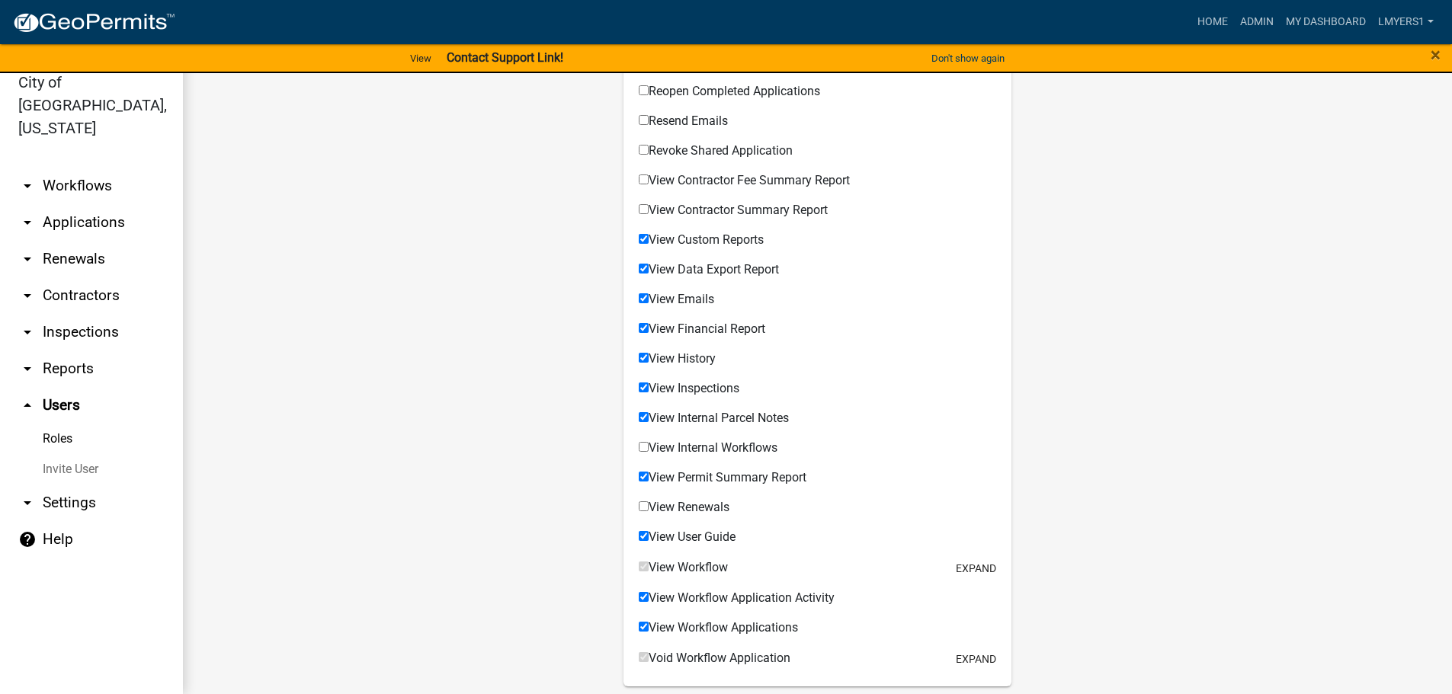
scroll to position [988, 0]
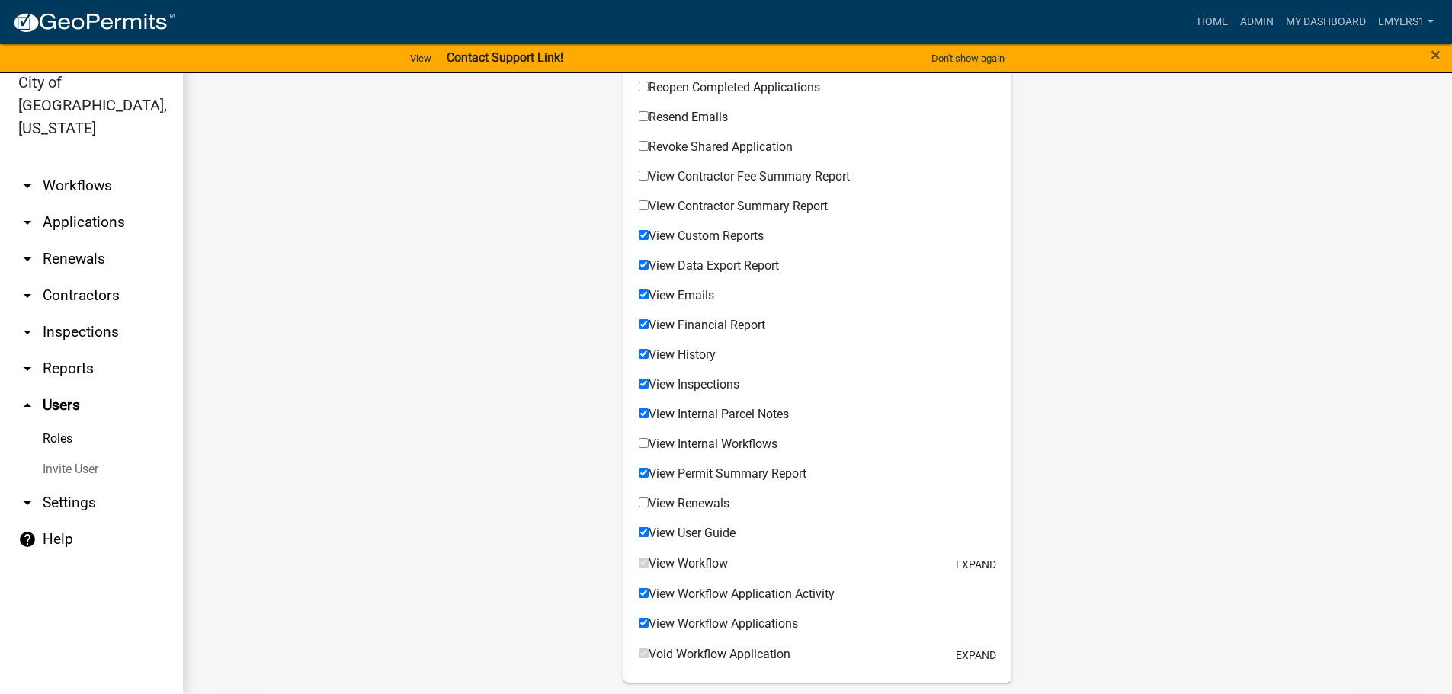
click at [88, 280] on link "arrow_drop_down Contractors" at bounding box center [91, 295] width 183 height 37
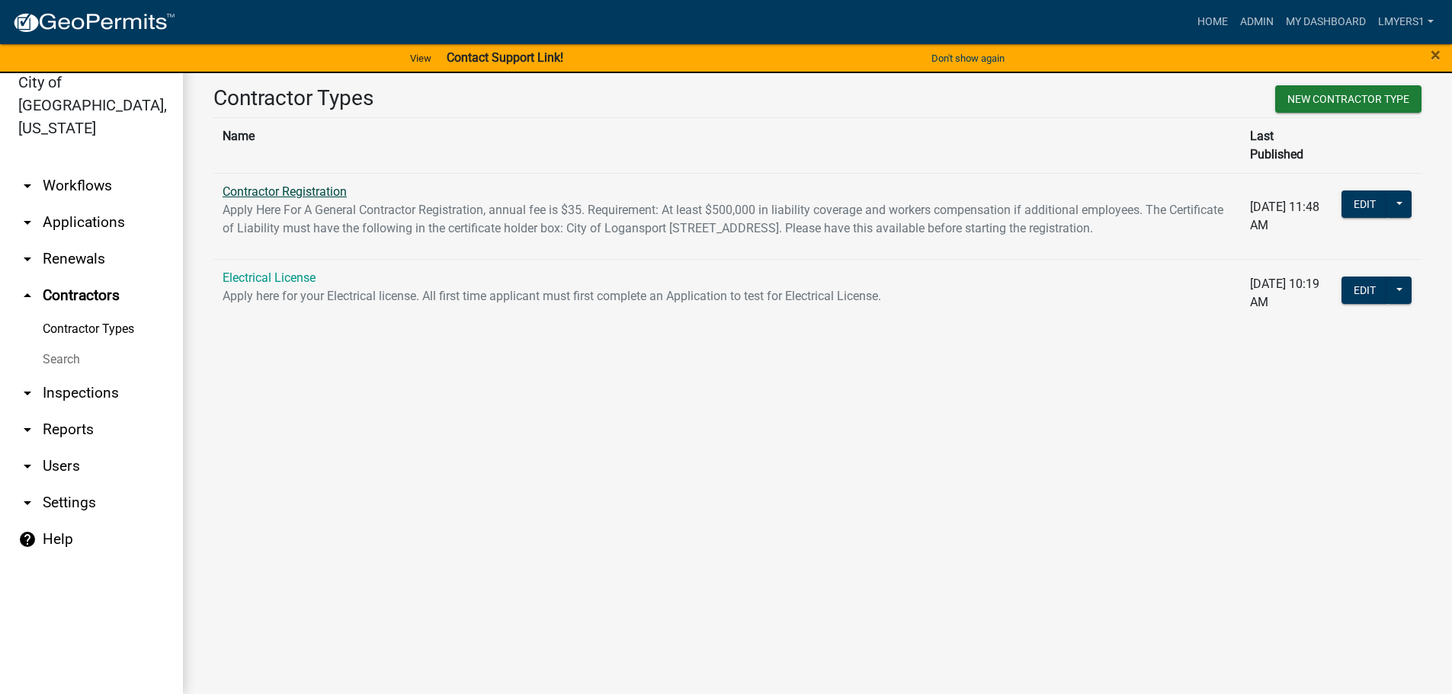
click at [303, 184] on link "Contractor Registration" at bounding box center [285, 191] width 124 height 14
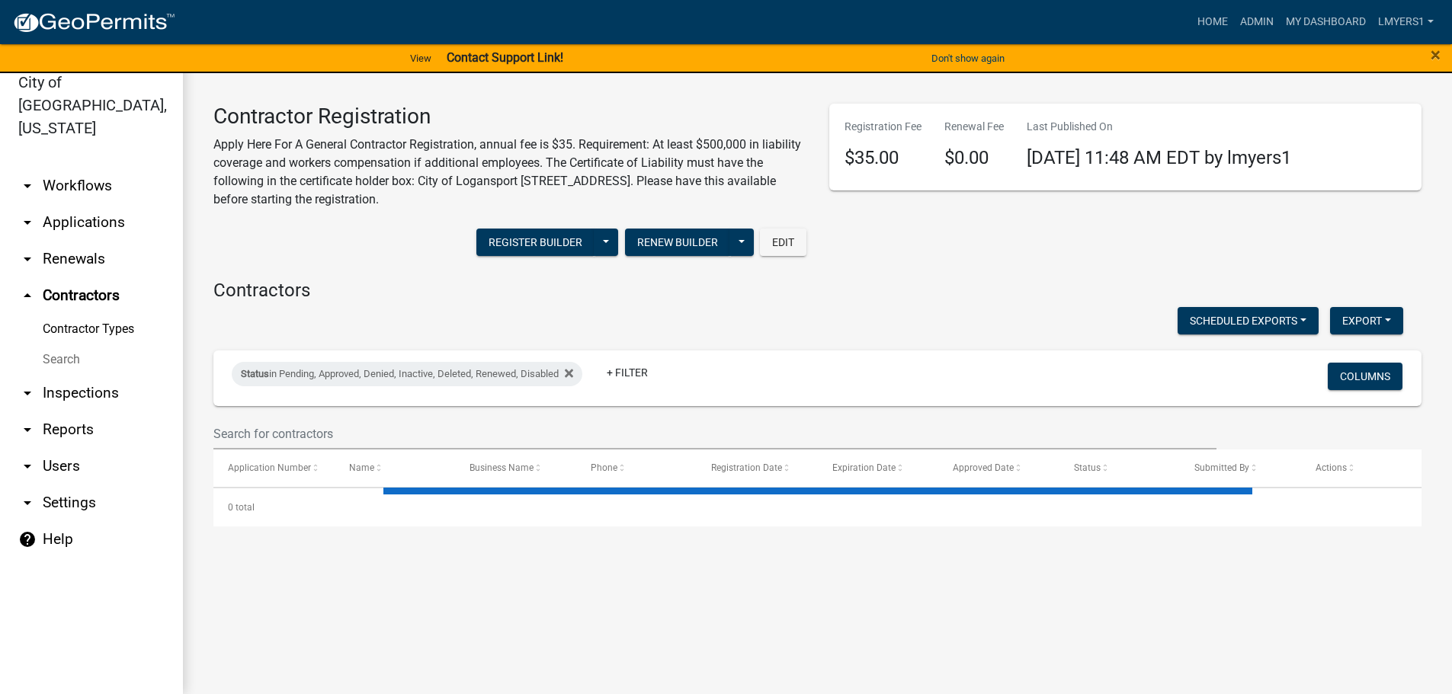
select select "3: 100"
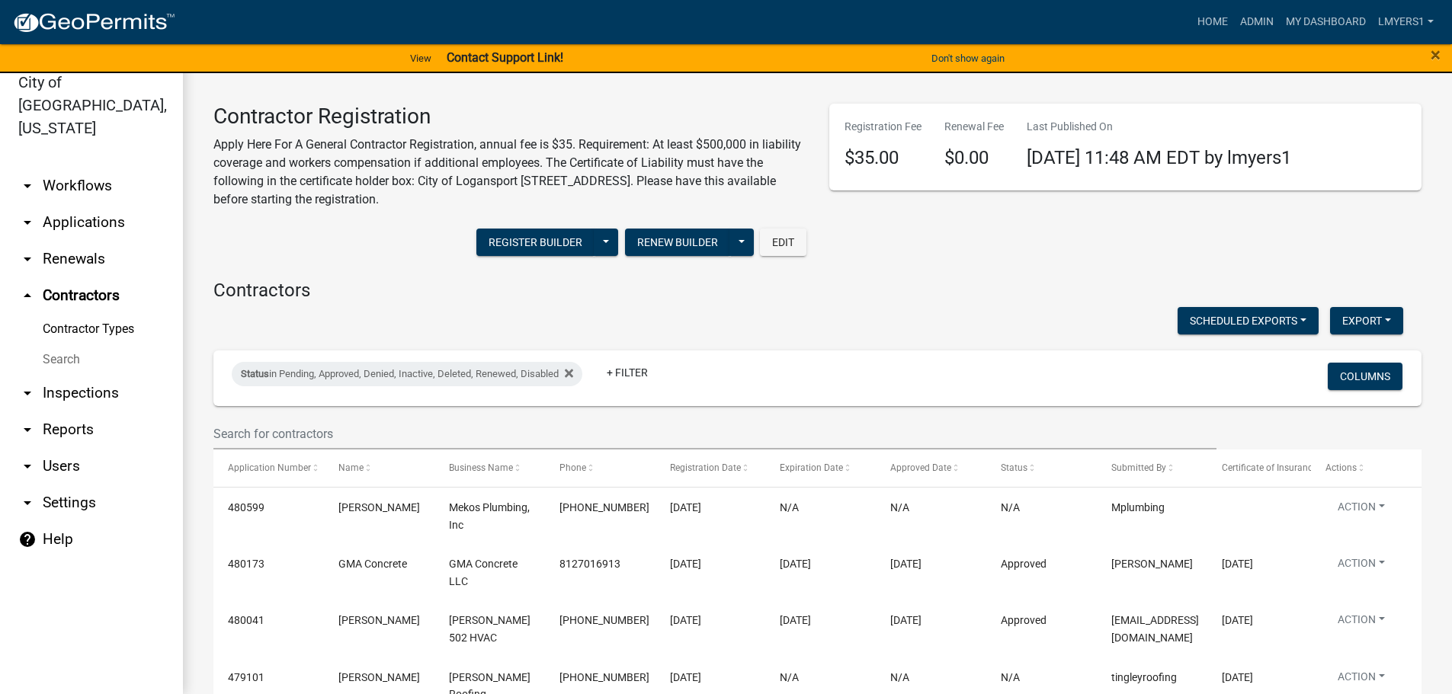
click at [62, 204] on link "arrow_drop_down Applications" at bounding box center [91, 222] width 183 height 37
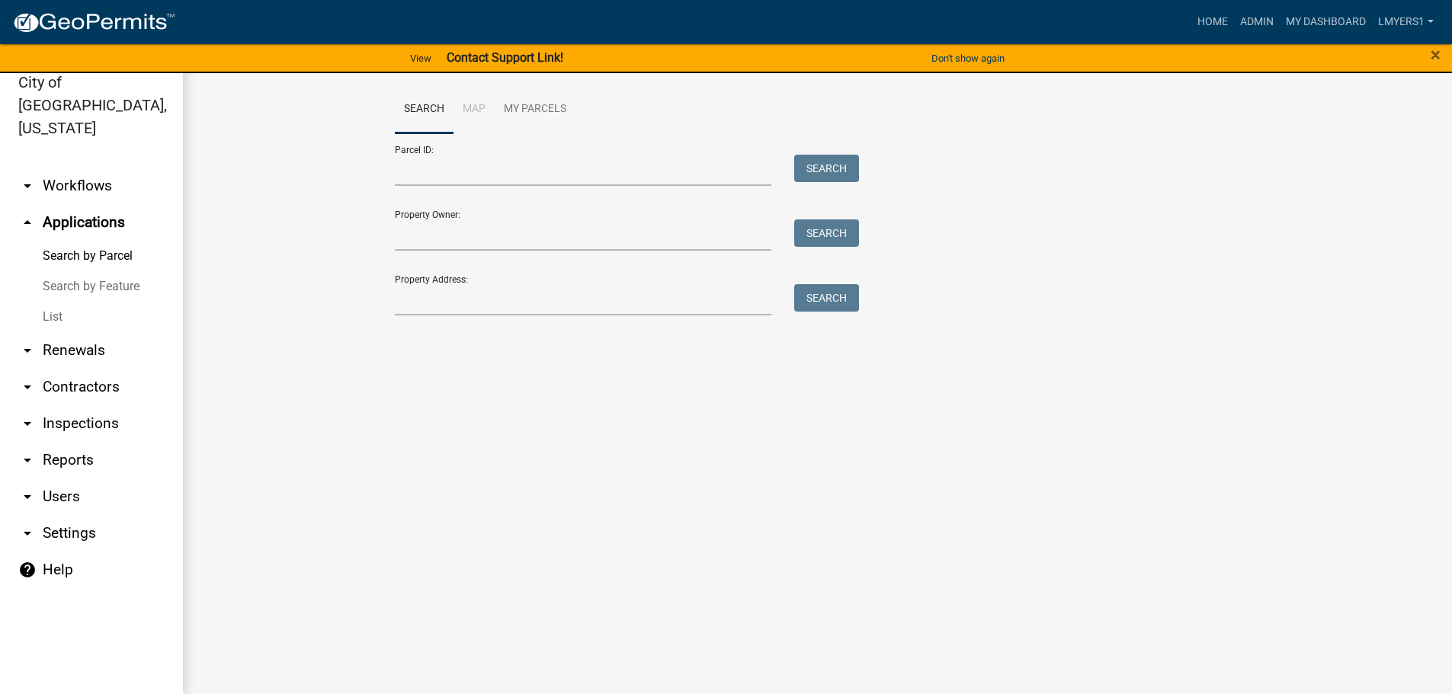
drag, startPoint x: 47, startPoint y: 293, endPoint x: 99, endPoint y: 289, distance: 52.0
click at [48, 302] on link "List" at bounding box center [91, 317] width 183 height 30
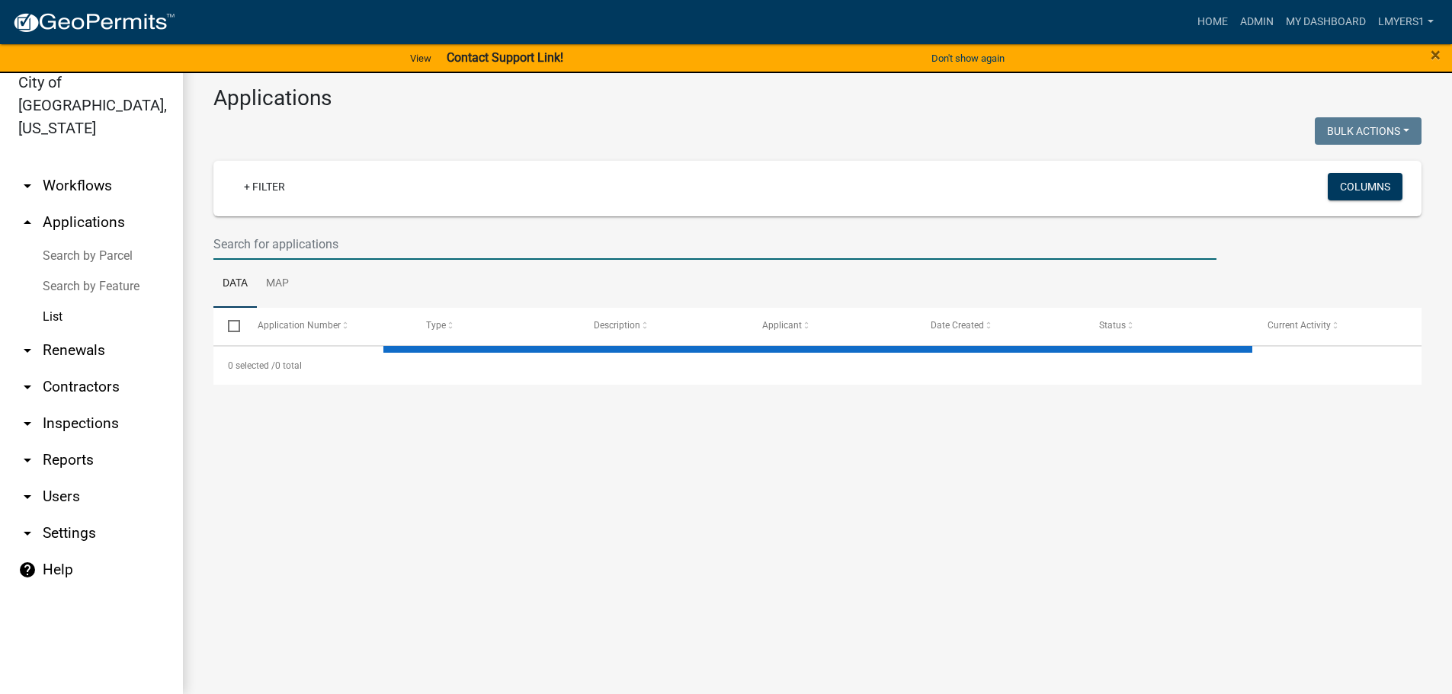
click at [320, 239] on input "text" at bounding box center [714, 244] width 1003 height 31
select select "3: 100"
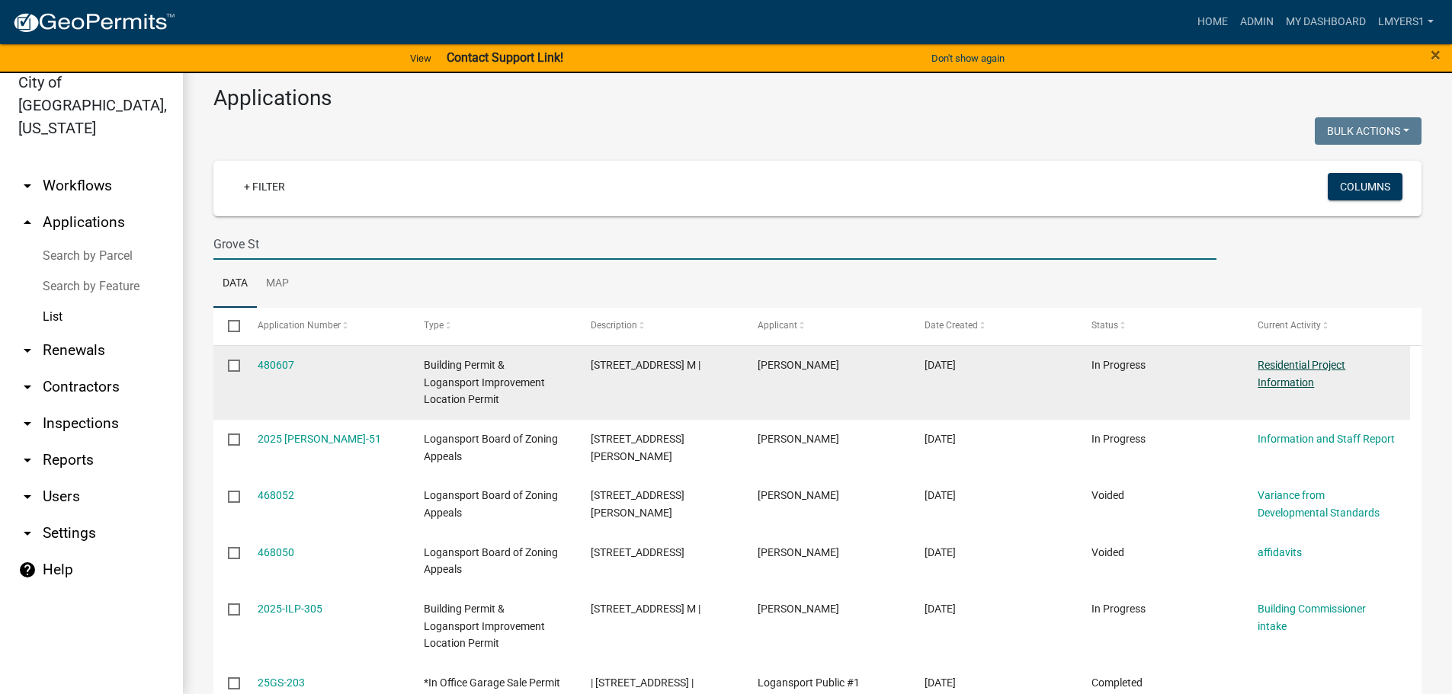
type input "Grove St"
click at [1278, 379] on link "Residential Project Information" at bounding box center [1301, 374] width 88 height 30
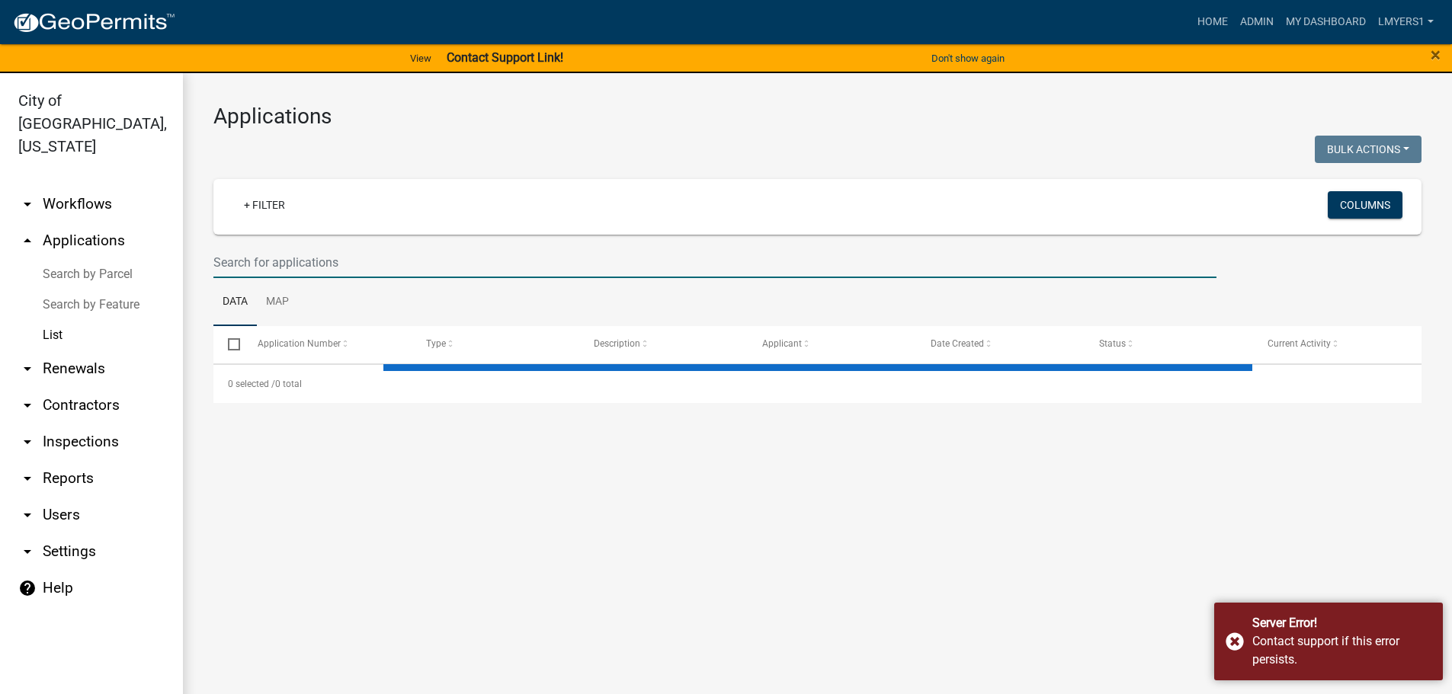
click at [366, 271] on input "text" at bounding box center [714, 262] width 1003 height 31
select select "3: 100"
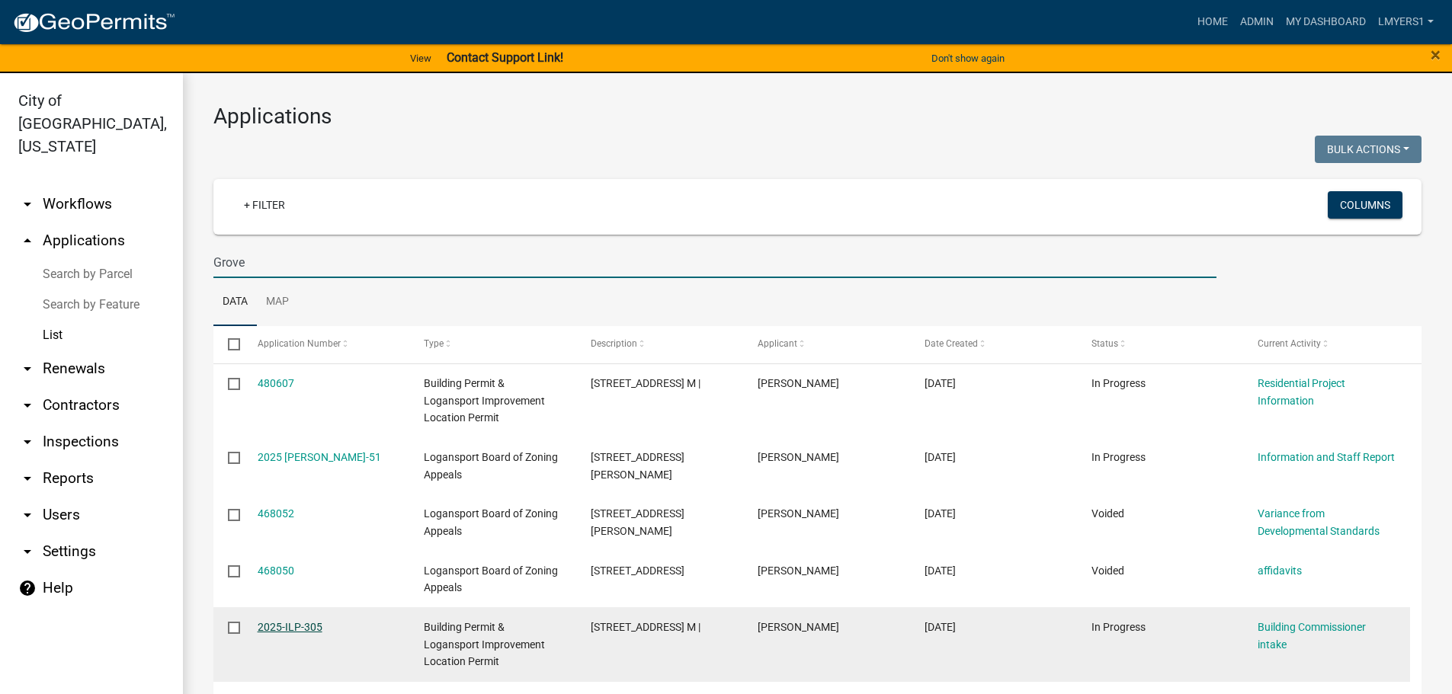
type input "Grove"
click at [301, 624] on link "2025-ILP-305" at bounding box center [290, 627] width 65 height 12
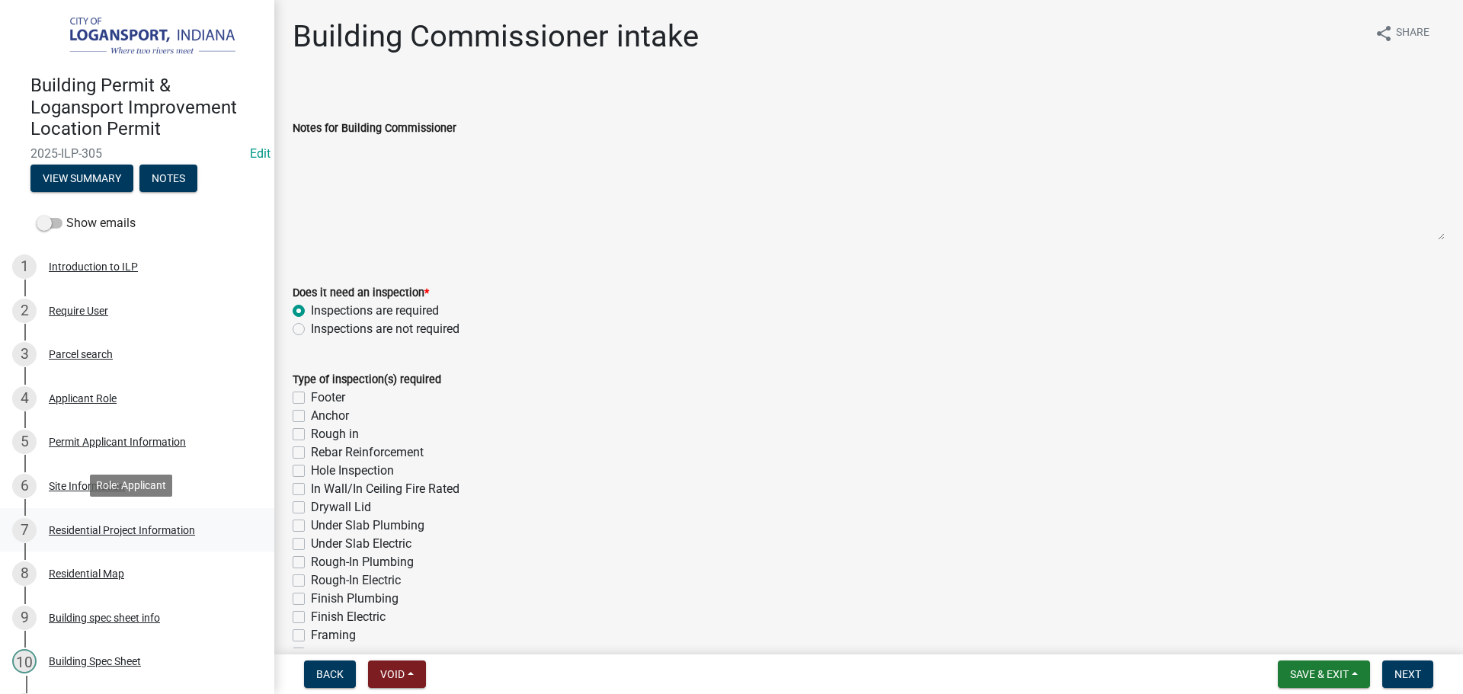
click at [110, 525] on div "Residential Project Information" at bounding box center [122, 530] width 146 height 11
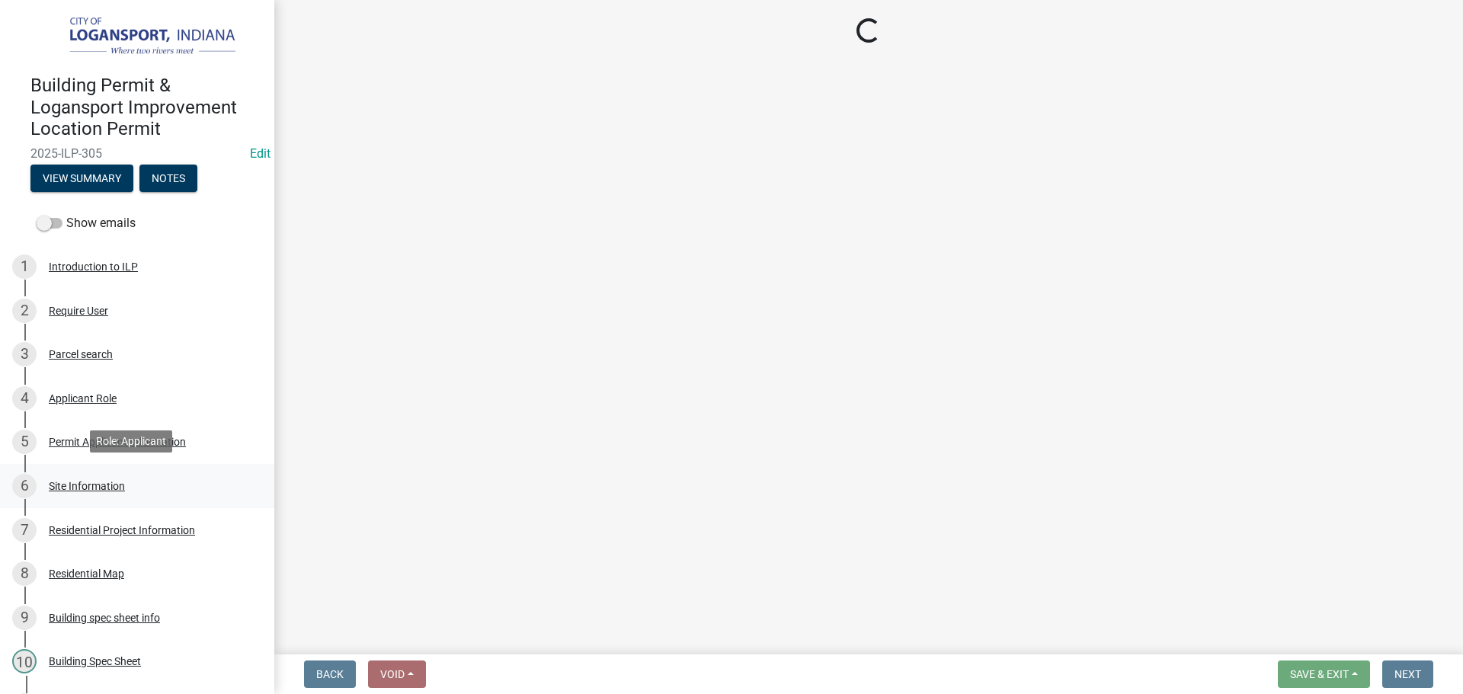
select select "b8a7655a-e911-4aac-a321-69e5bfba2fef"
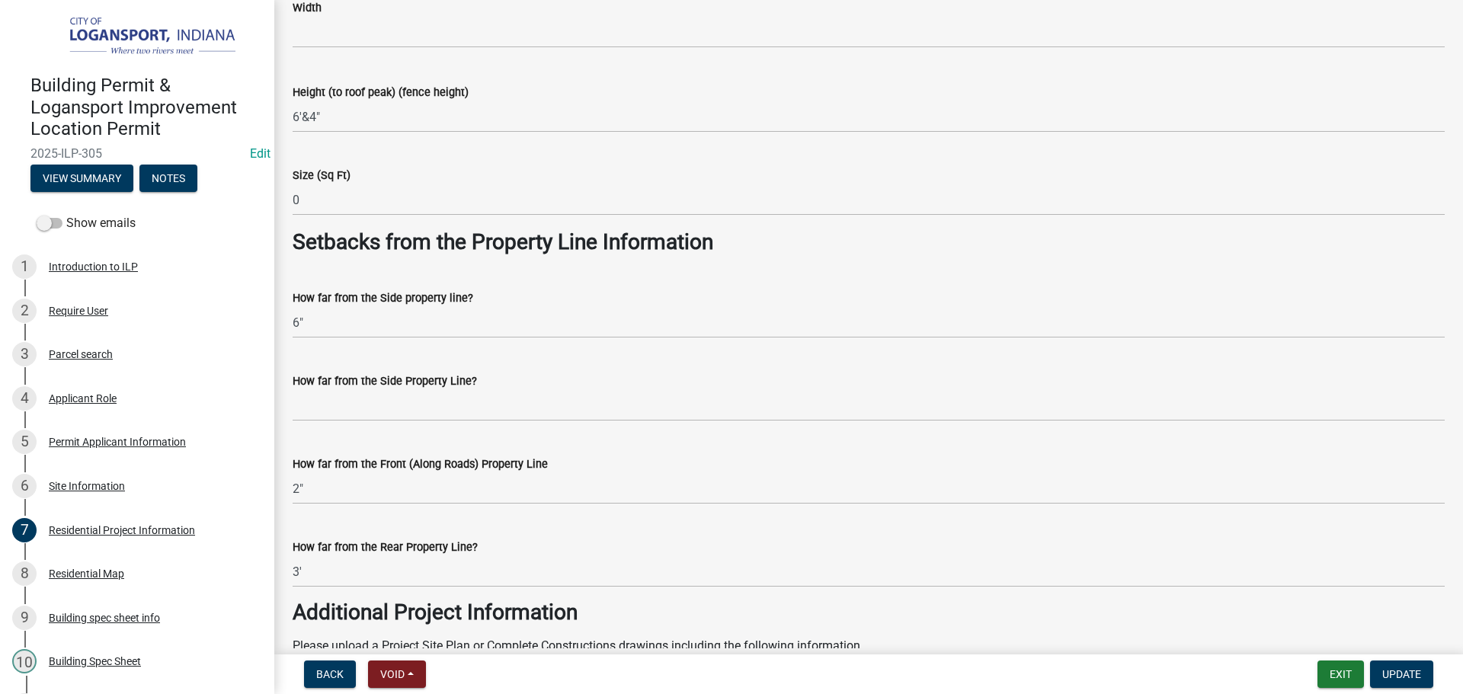
scroll to position [1219, 0]
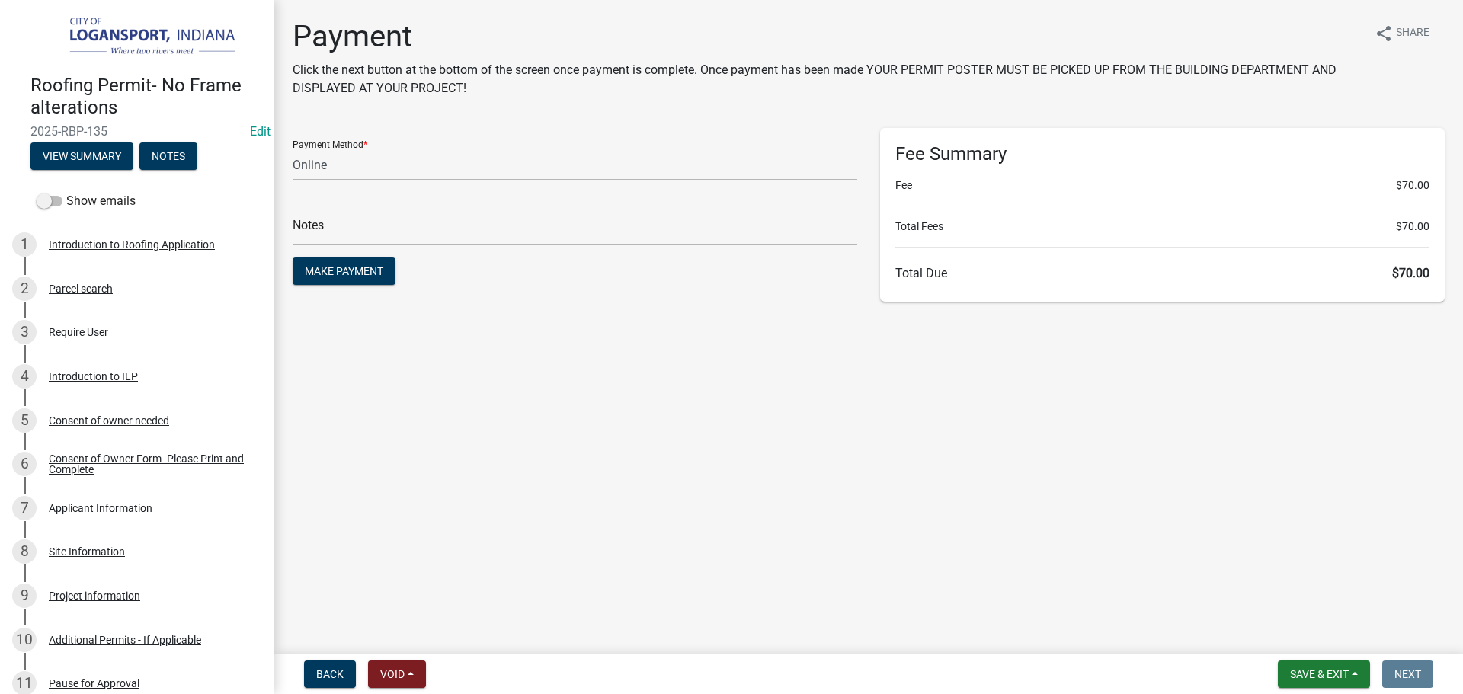
select select "3: 3"
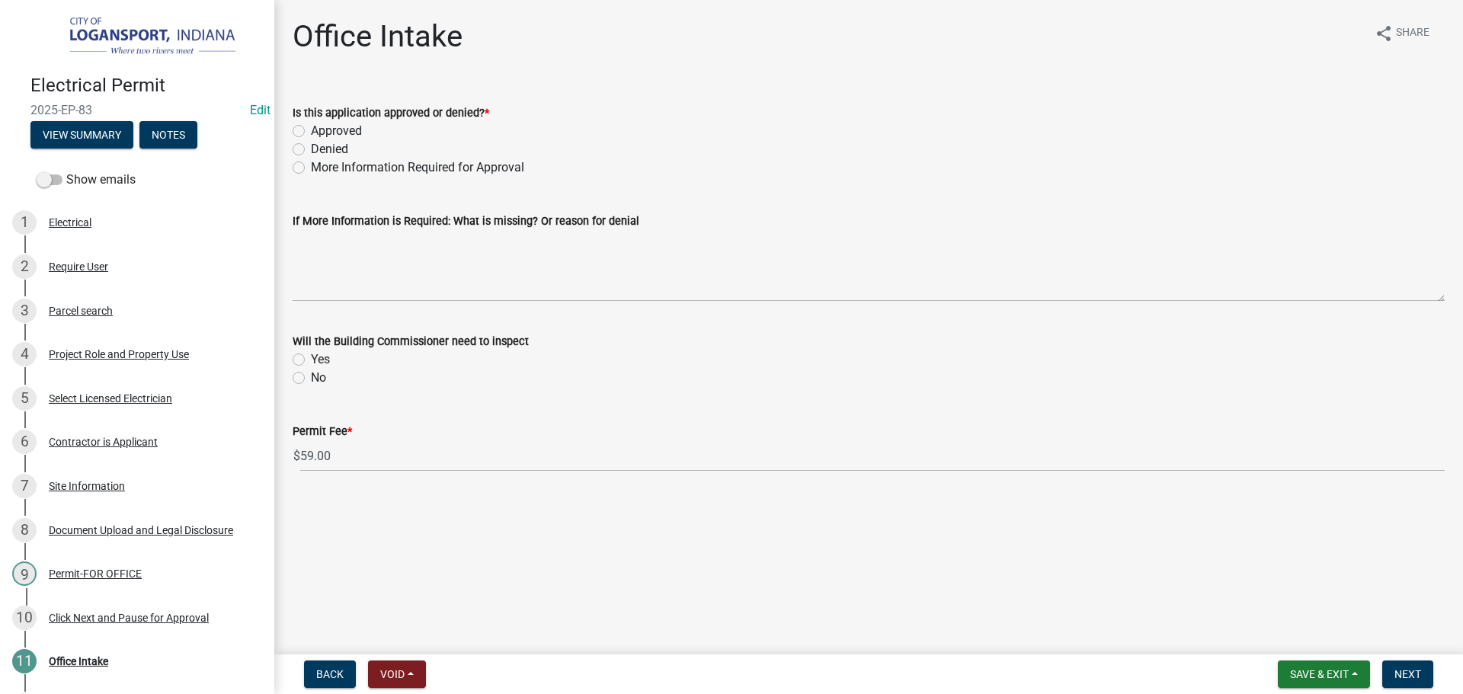
click at [311, 130] on label "Approved" at bounding box center [336, 131] width 51 height 18
click at [311, 130] on input "Approved" at bounding box center [316, 127] width 10 height 10
radio input "true"
click at [311, 358] on label "Yes" at bounding box center [320, 360] width 19 height 18
click at [311, 358] on input "Yes" at bounding box center [316, 356] width 10 height 10
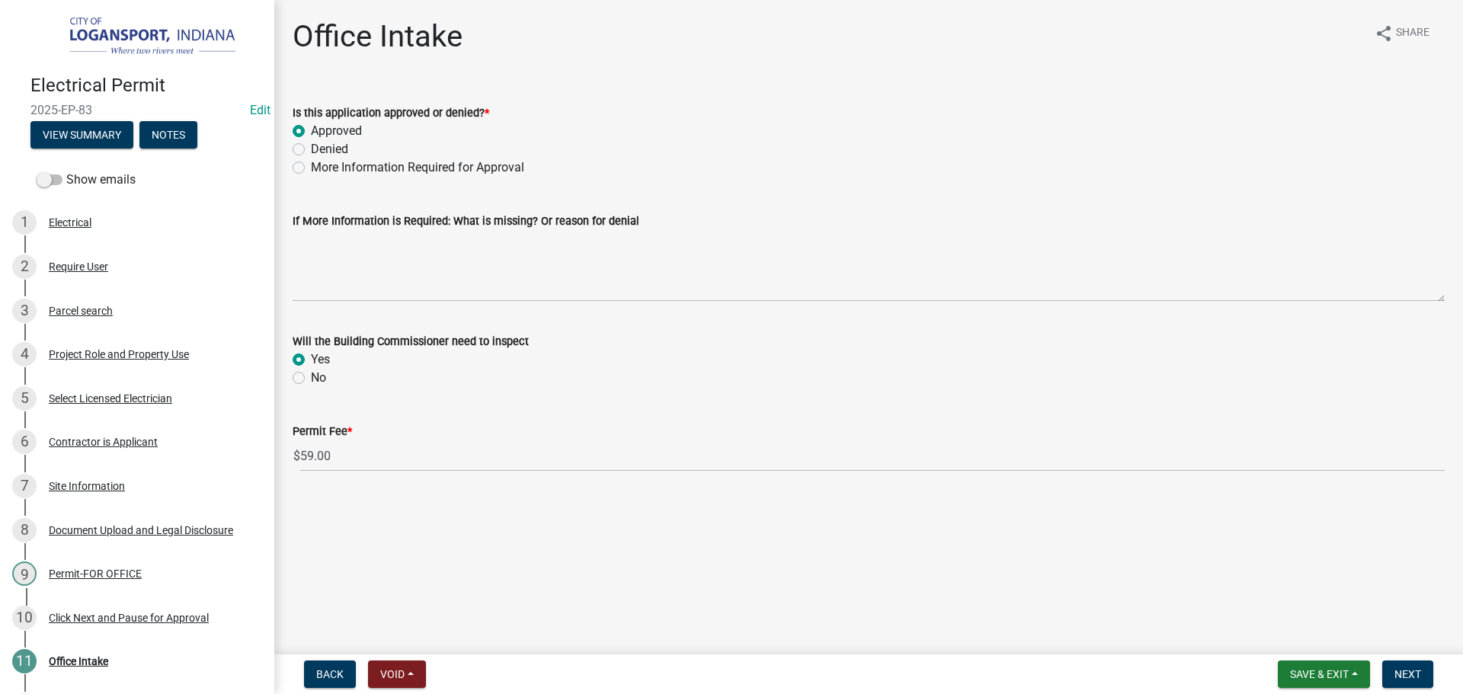
radio input "true"
click at [1404, 672] on span "Next" at bounding box center [1407, 674] width 27 height 12
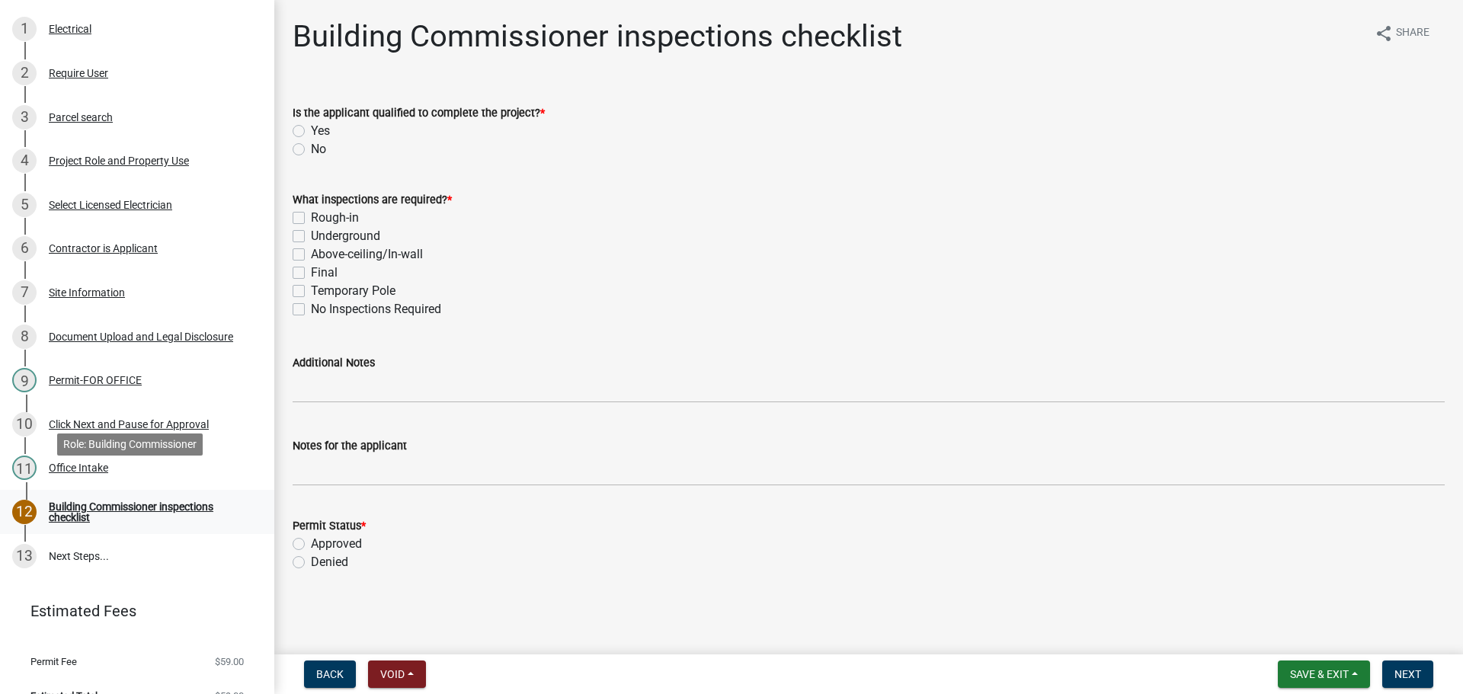
scroll to position [216, 0]
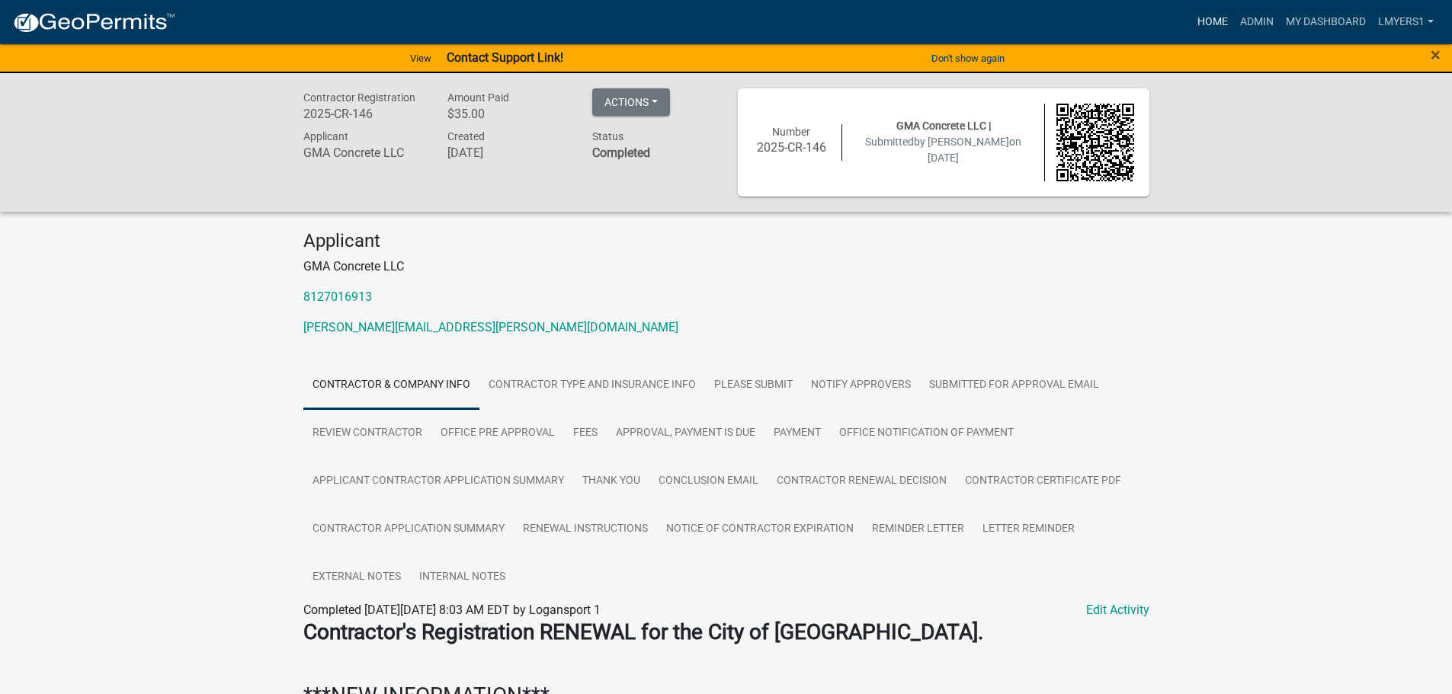
click at [1198, 17] on link "Home" at bounding box center [1212, 22] width 43 height 29
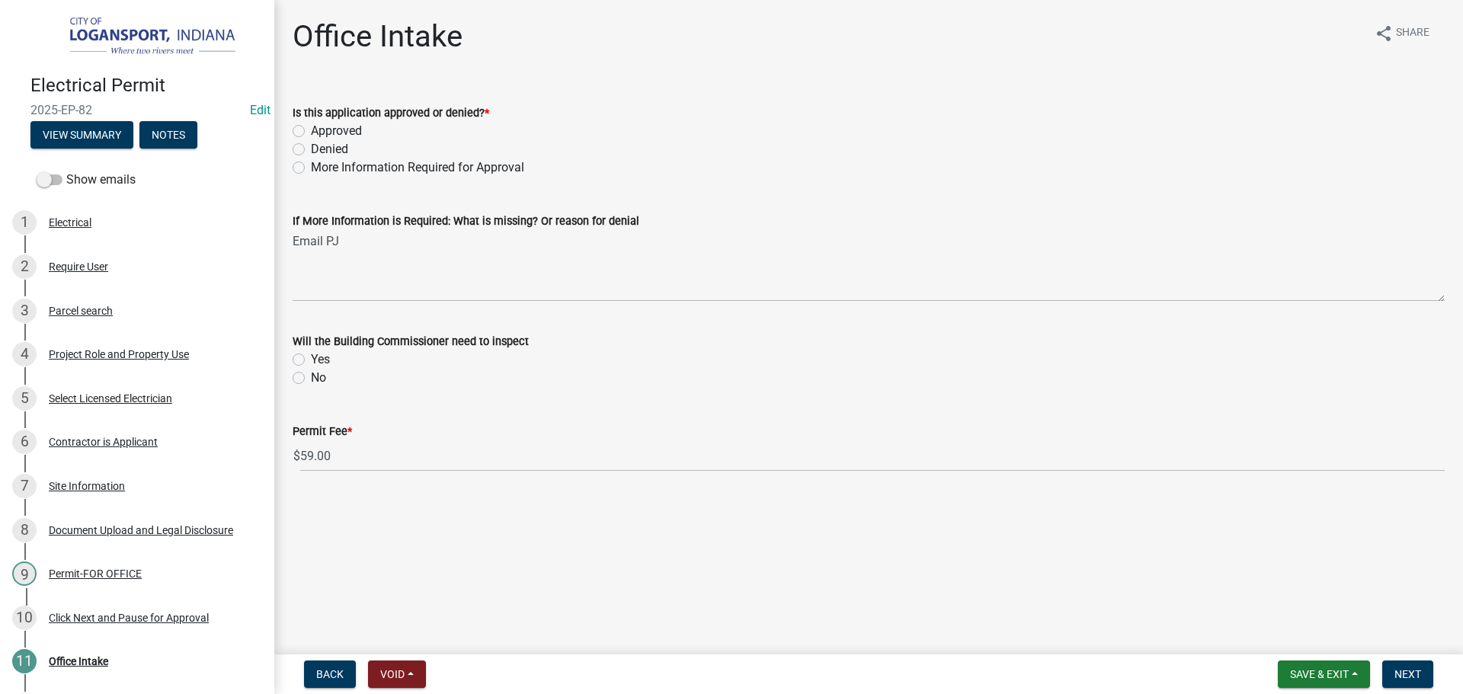
click at [311, 131] on label "Approved" at bounding box center [336, 131] width 51 height 18
click at [311, 131] on input "Approved" at bounding box center [316, 127] width 10 height 10
radio input "true"
click at [1401, 680] on span "Next" at bounding box center [1407, 674] width 27 height 12
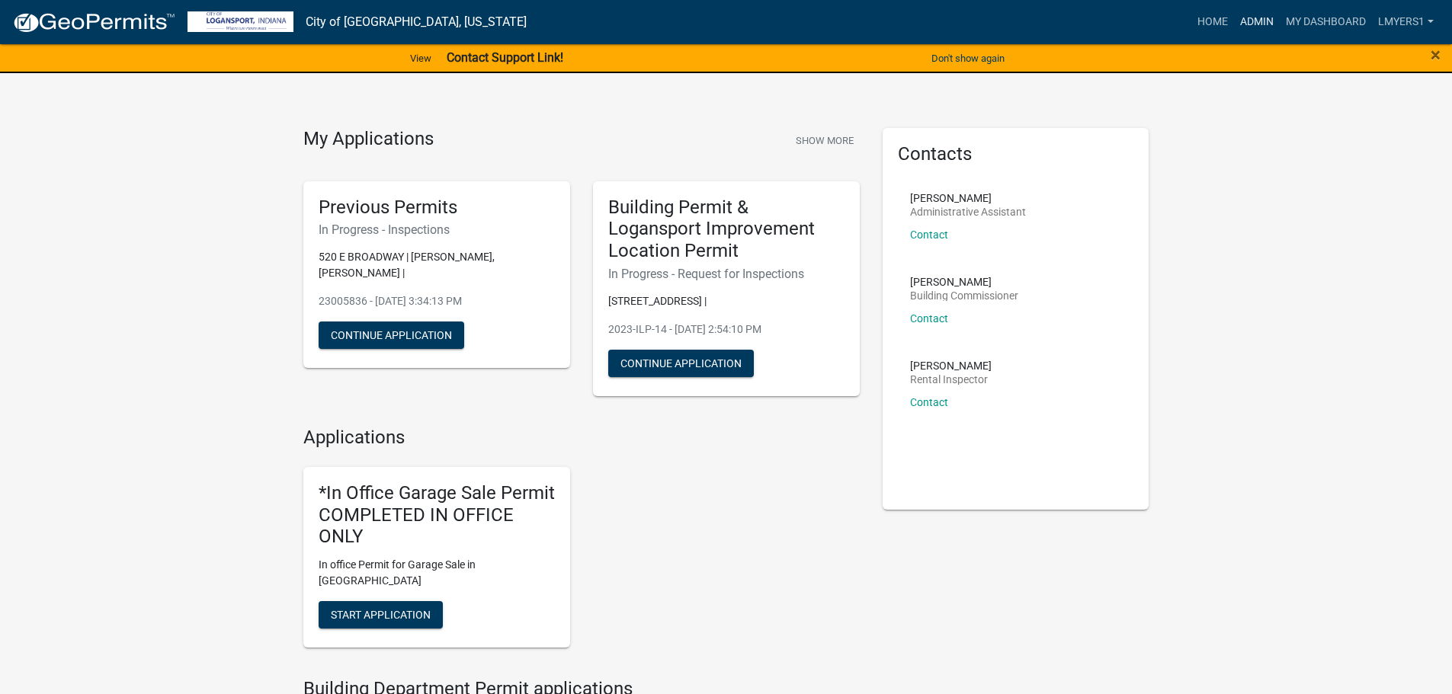
click at [1263, 21] on link "Admin" at bounding box center [1257, 22] width 46 height 29
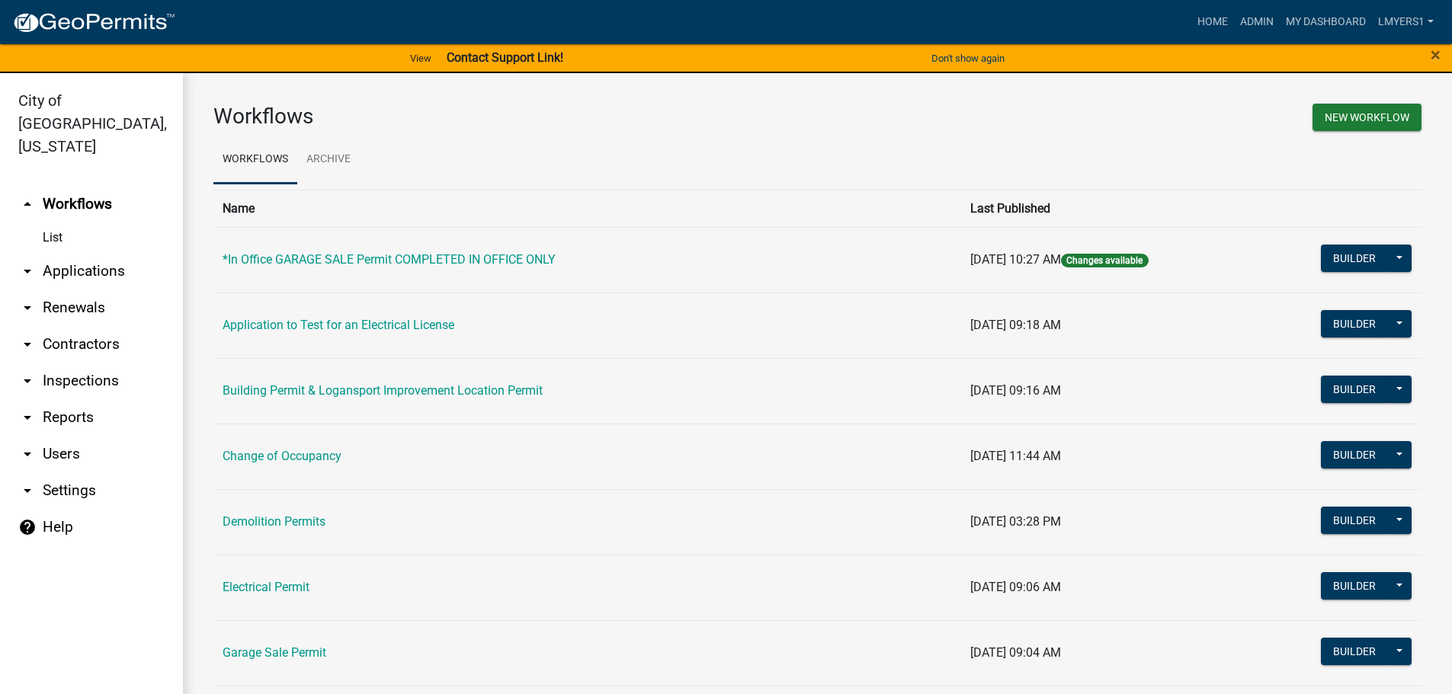
click at [59, 399] on link "arrow_drop_down Reports" at bounding box center [91, 417] width 183 height 37
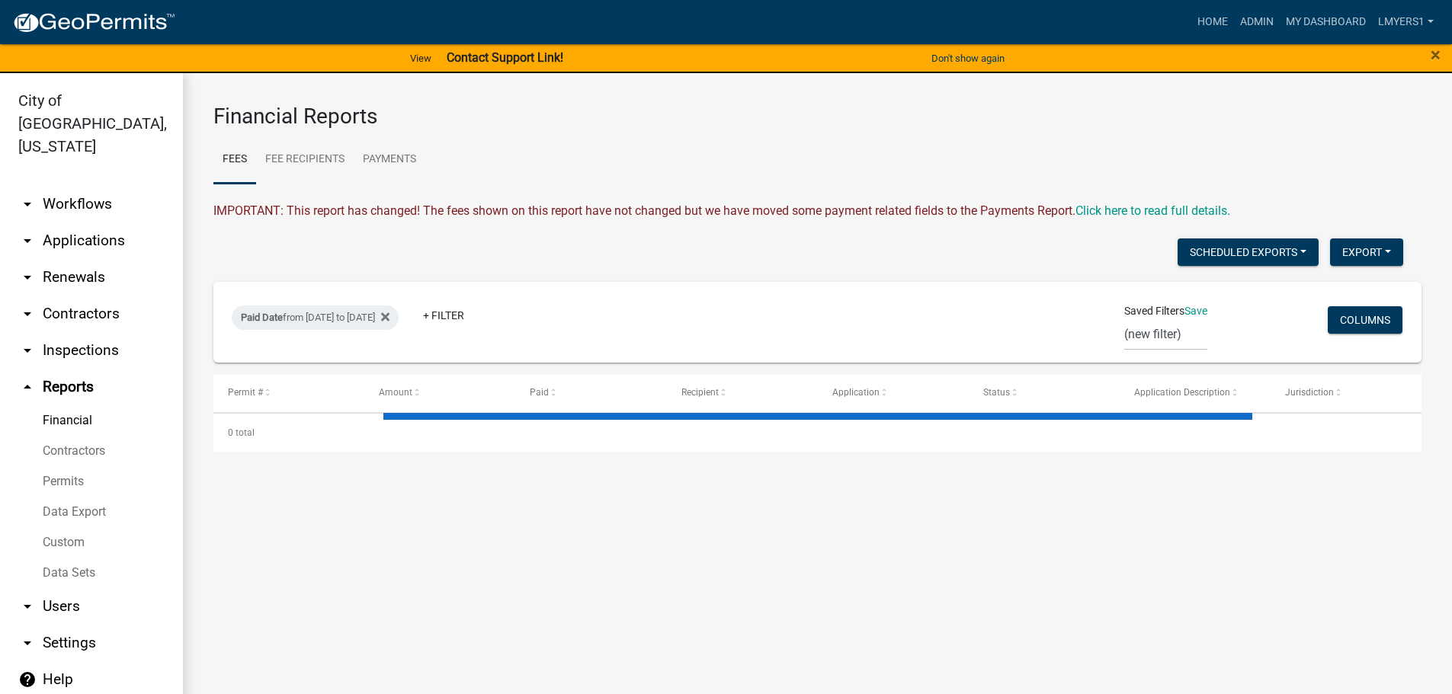
click at [69, 497] on link "Data Export" at bounding box center [91, 512] width 183 height 30
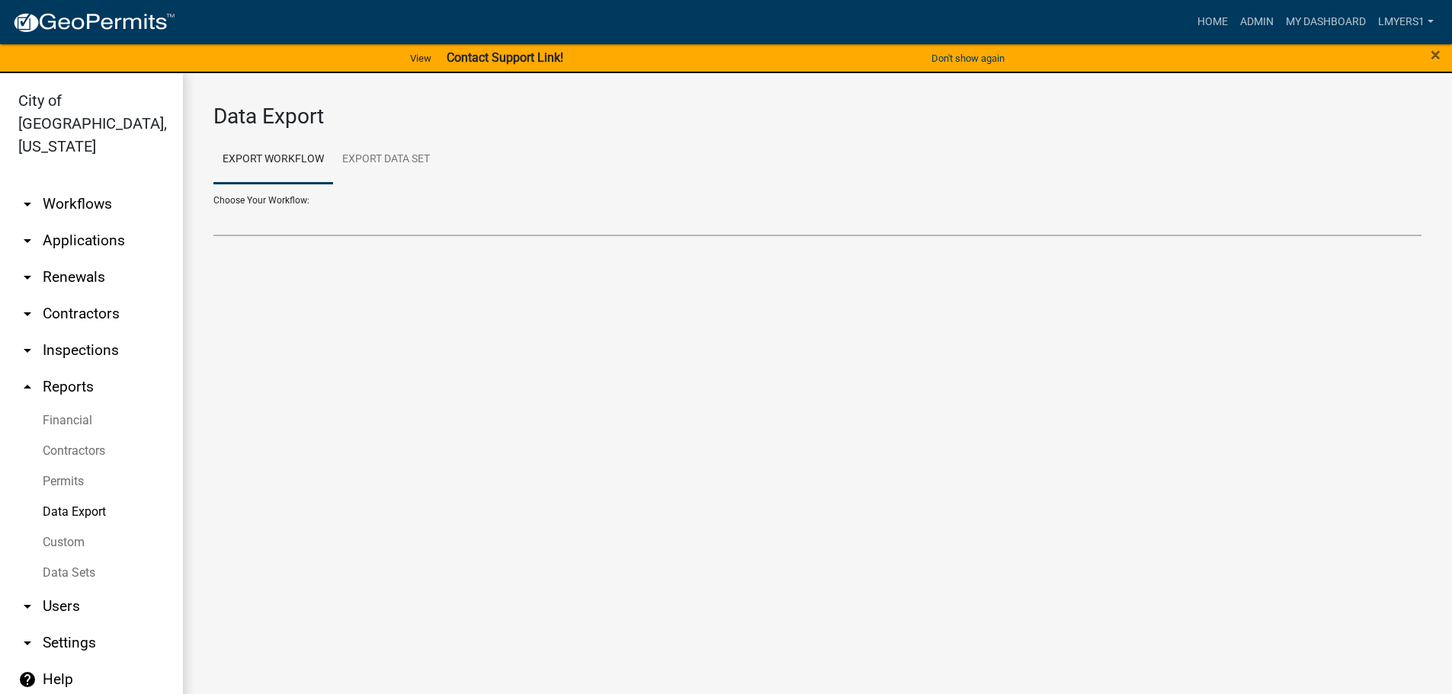
click at [283, 225] on select "Choose Your Workflow:" at bounding box center [817, 220] width 1208 height 31
click at [360, 157] on link "Export Data Set" at bounding box center [386, 160] width 106 height 49
click at [279, 225] on select "Contractors Project List Fees Due Garage Sale List Permit list Permits Obtained…" at bounding box center [817, 220] width 1208 height 31
click at [289, 156] on link "Export Workflow" at bounding box center [273, 160] width 120 height 49
click at [262, 213] on select "Choose Your Workflow:" at bounding box center [817, 220] width 1208 height 31
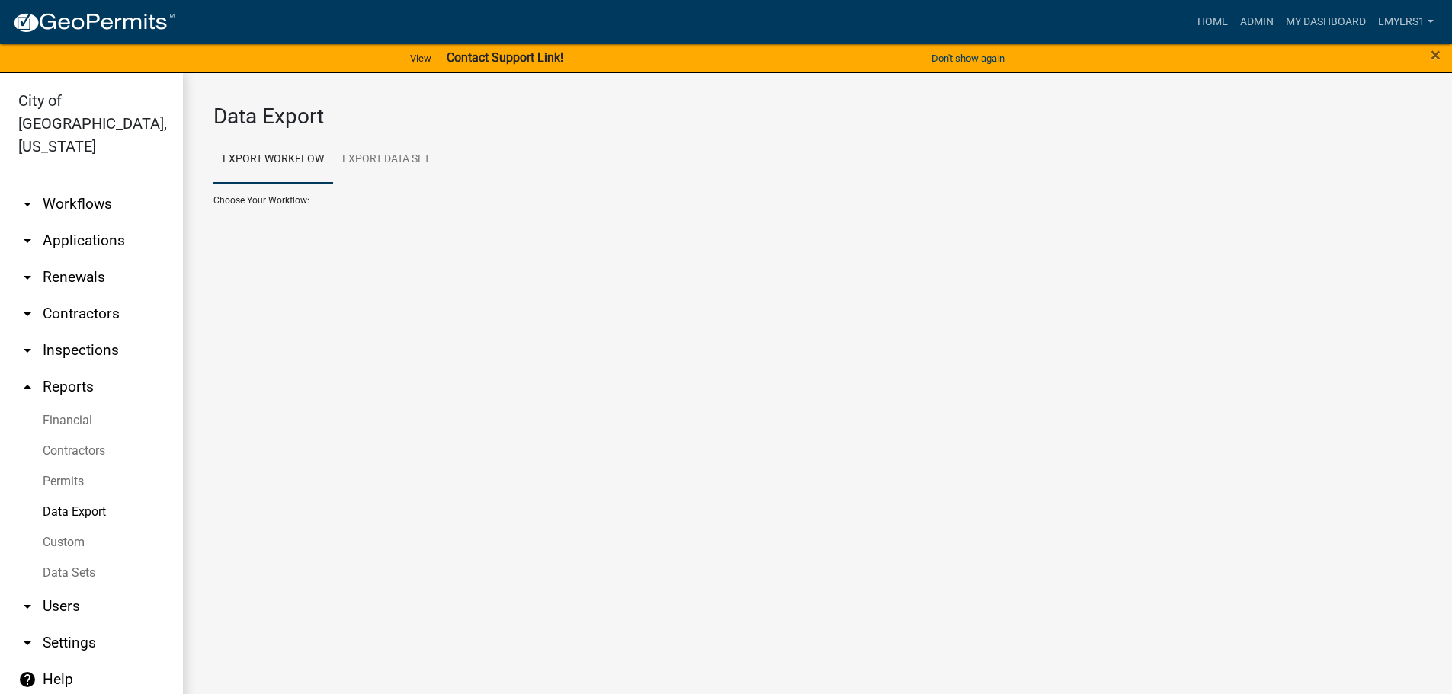
click at [76, 405] on link "Financial" at bounding box center [91, 420] width 183 height 30
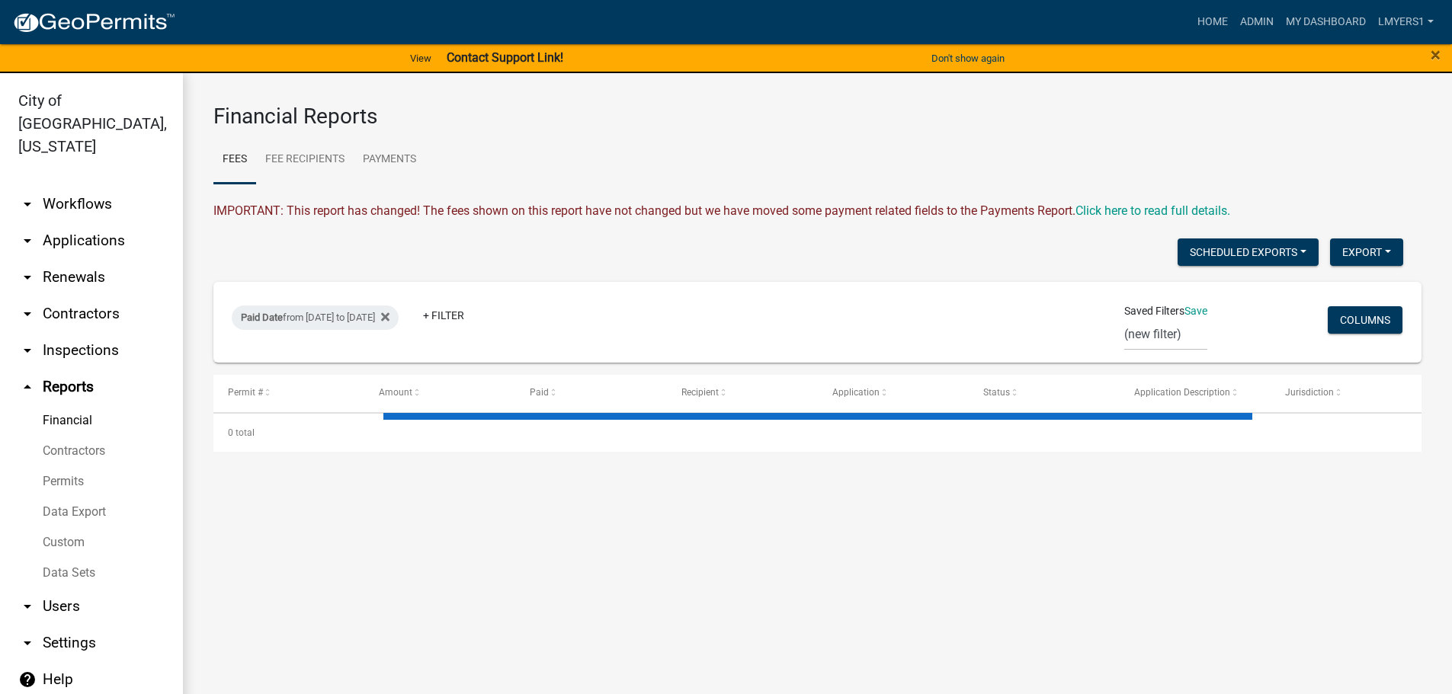
click at [66, 558] on link "Data Sets" at bounding box center [91, 573] width 183 height 30
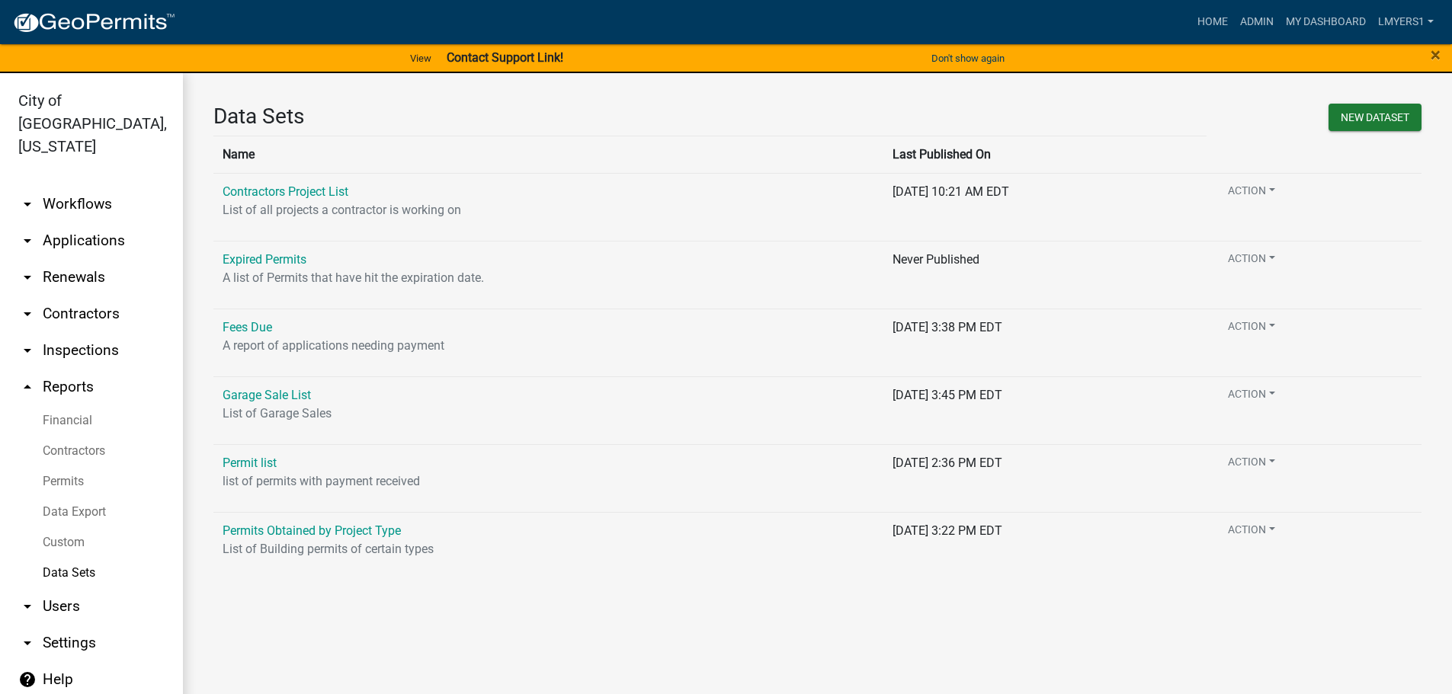
click at [52, 625] on link "arrow_drop_down Settings" at bounding box center [91, 643] width 183 height 37
select select "IN"
select select "US Eastern Standard Time"
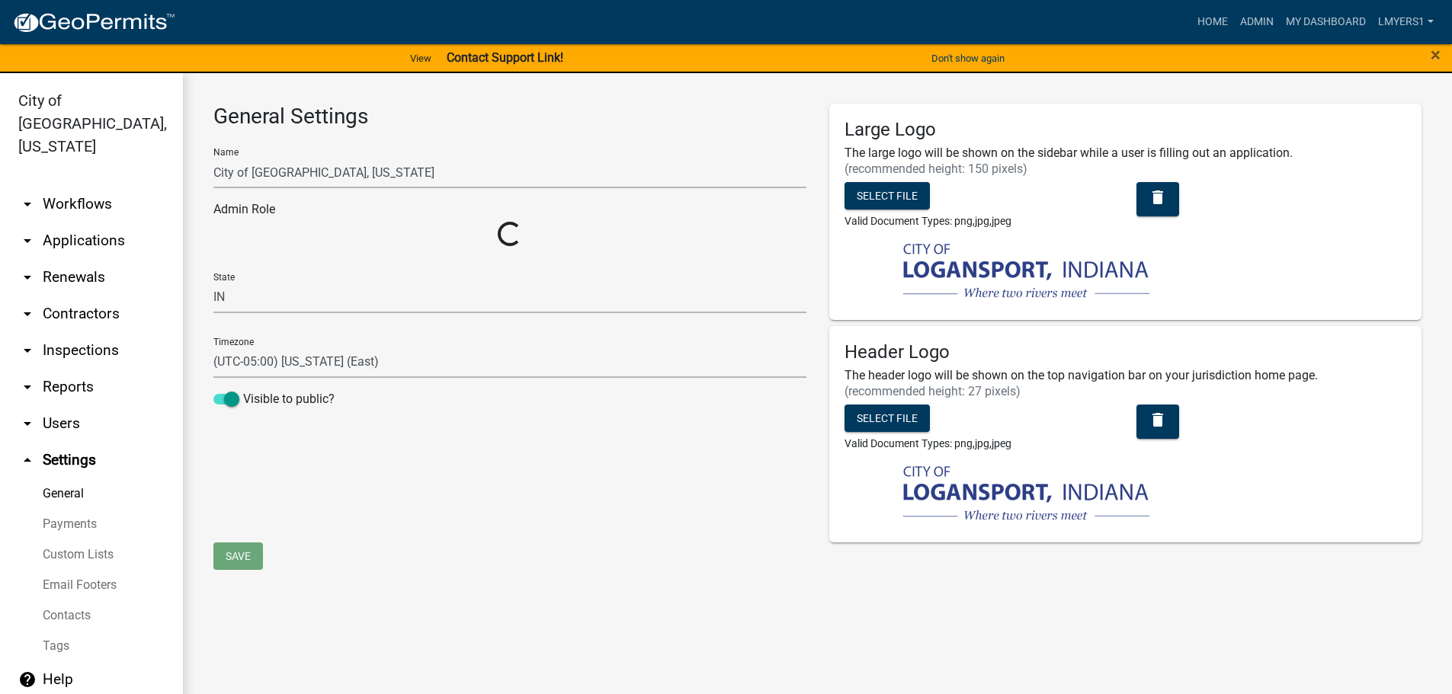
select select "80aec729-7e57-4bff-a899-5e90d1345ef0"
click at [101, 540] on link "Custom Lists" at bounding box center [91, 555] width 183 height 30
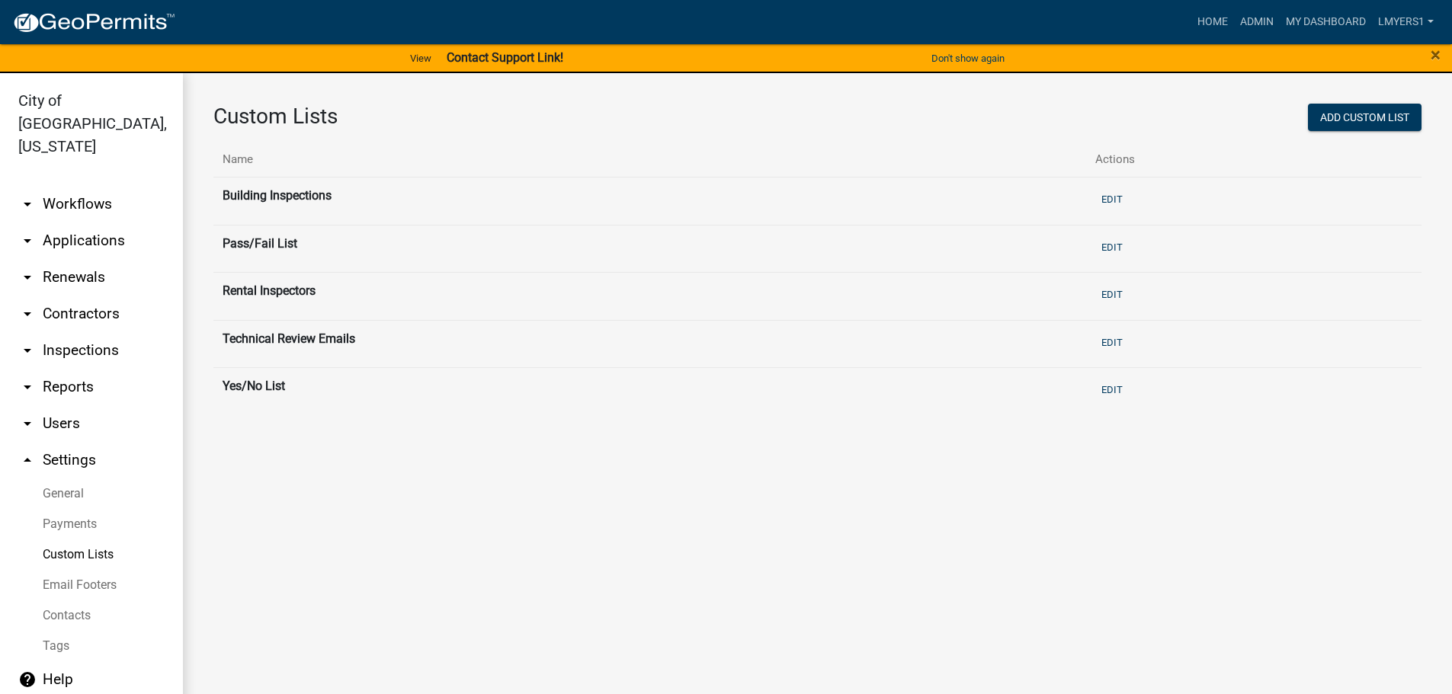
click at [88, 509] on link "Payments" at bounding box center [91, 524] width 183 height 30
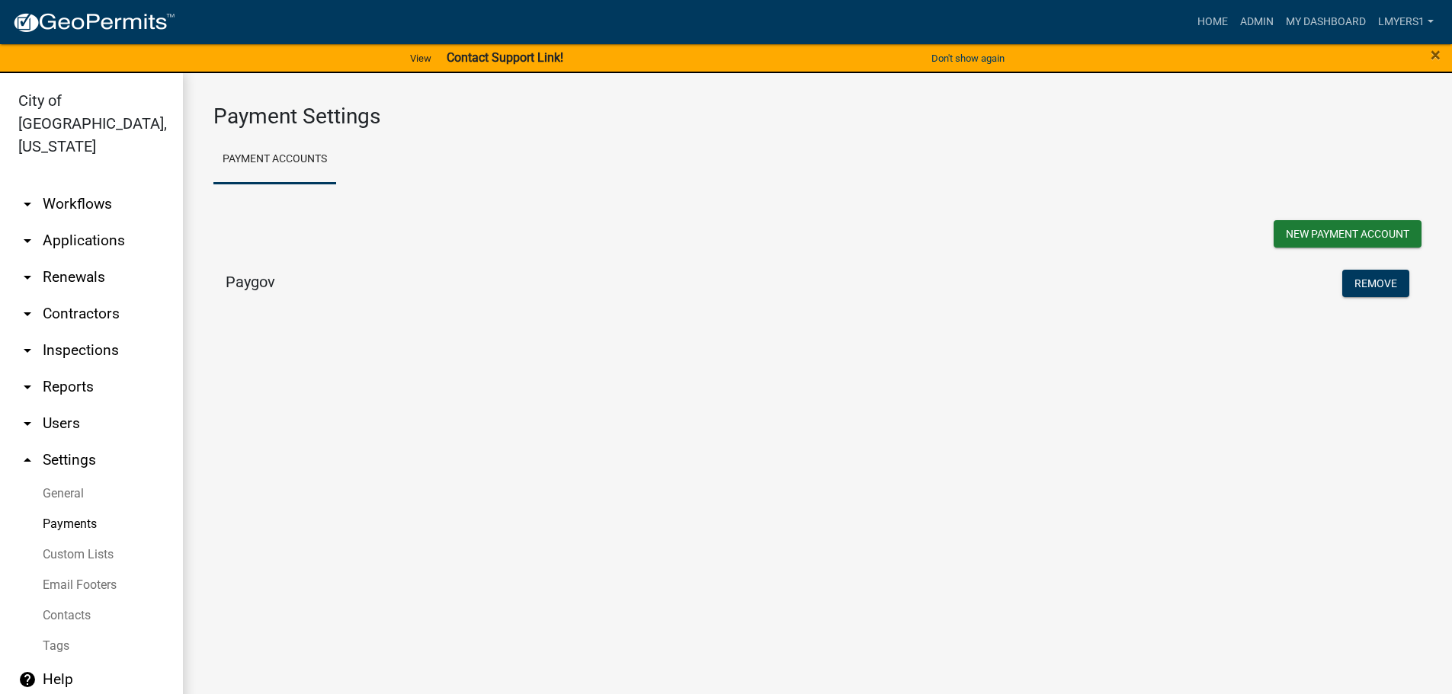
click at [80, 479] on link "General" at bounding box center [91, 494] width 183 height 30
select select "IN"
select select "US Eastern Standard Time"
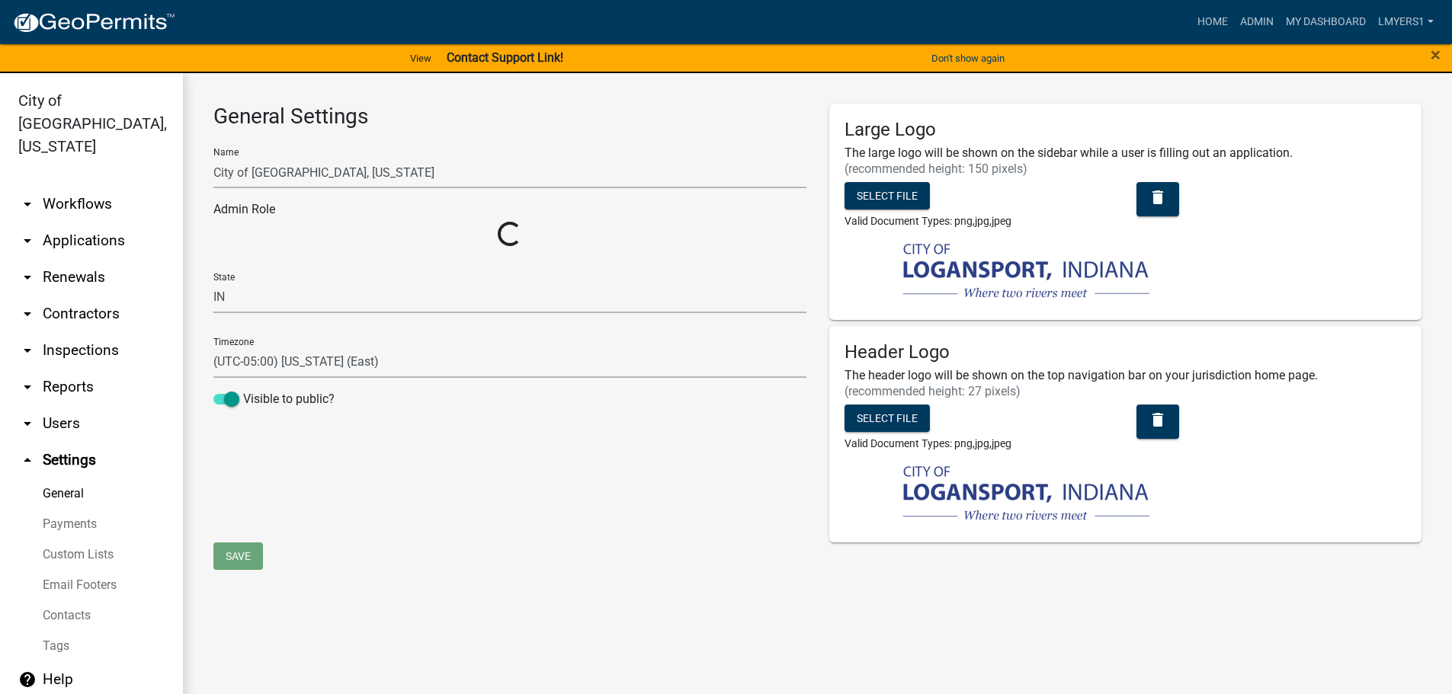
select select "80aec729-7e57-4bff-a899-5e90d1345ef0"
click at [78, 600] on link "Contacts" at bounding box center [91, 615] width 183 height 30
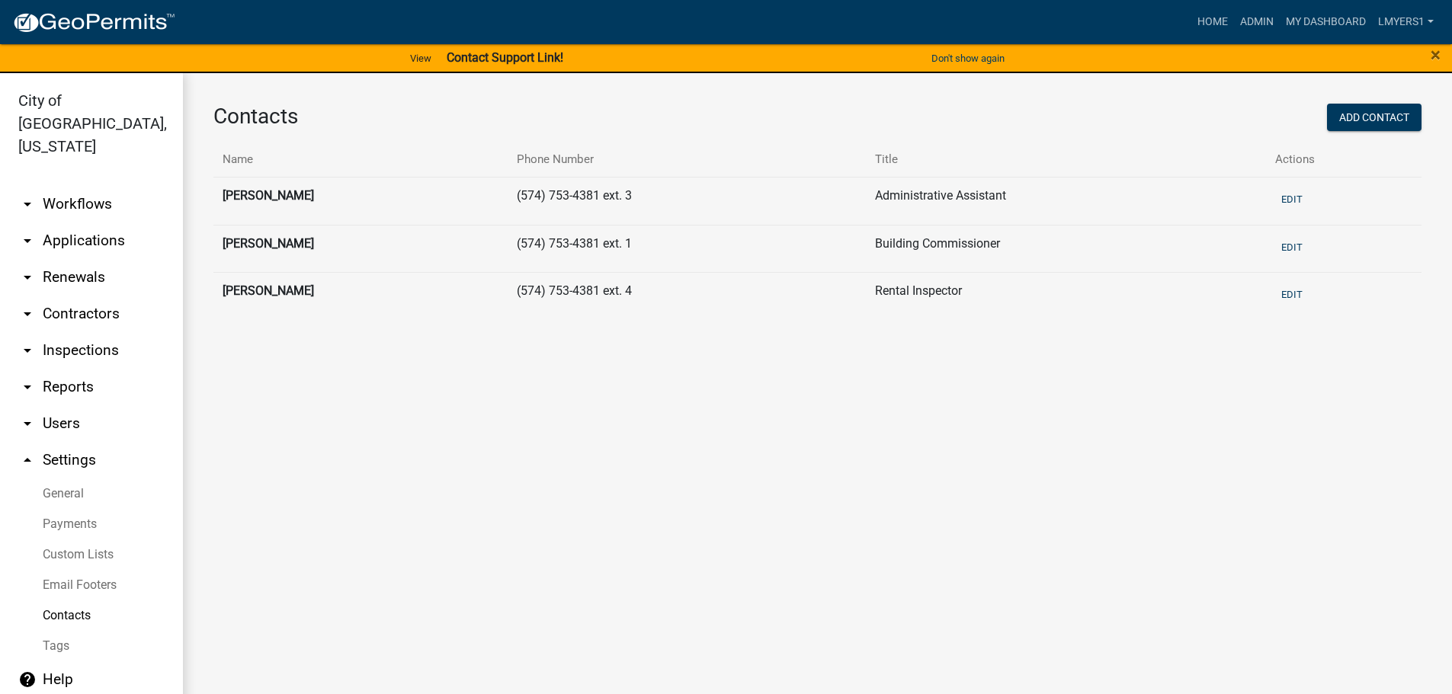
click at [57, 405] on link "arrow_drop_down Users" at bounding box center [91, 423] width 183 height 37
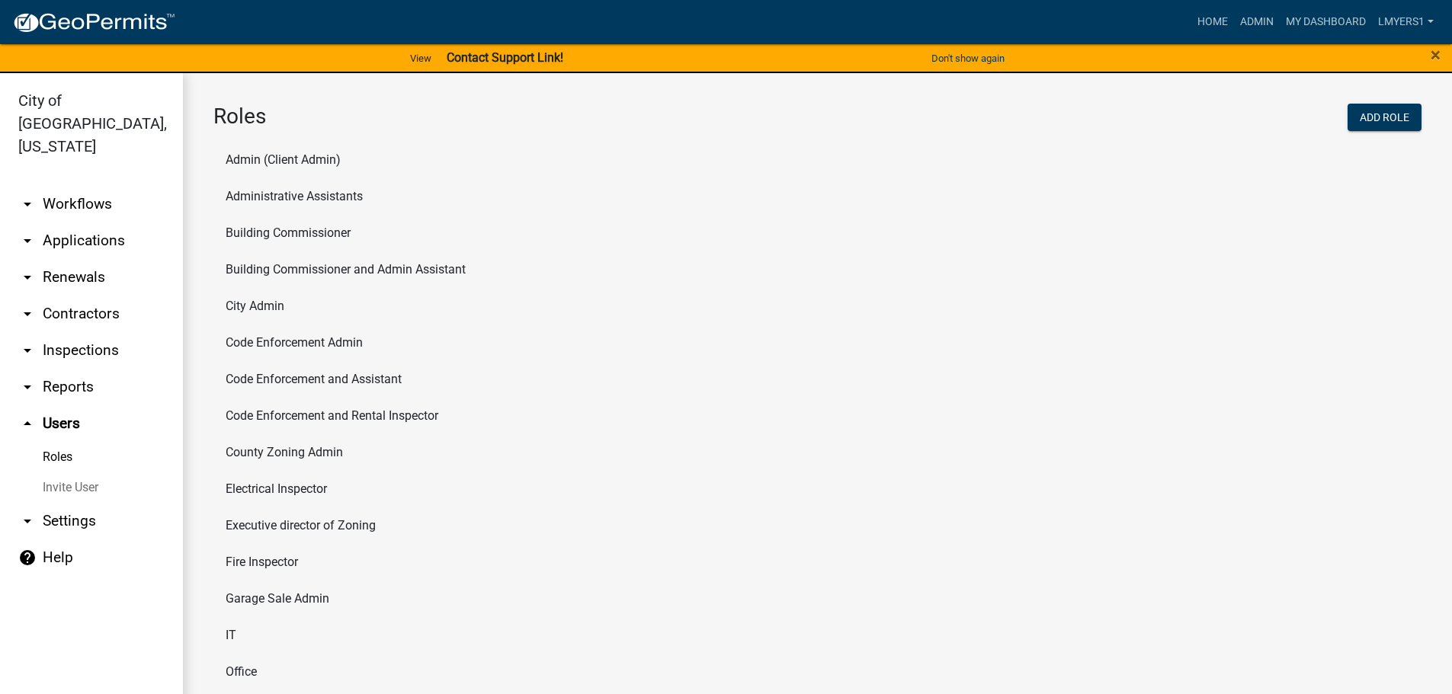
click at [59, 369] on link "arrow_drop_down Reports" at bounding box center [91, 387] width 183 height 37
